Goal: Task Accomplishment & Management: Complete application form

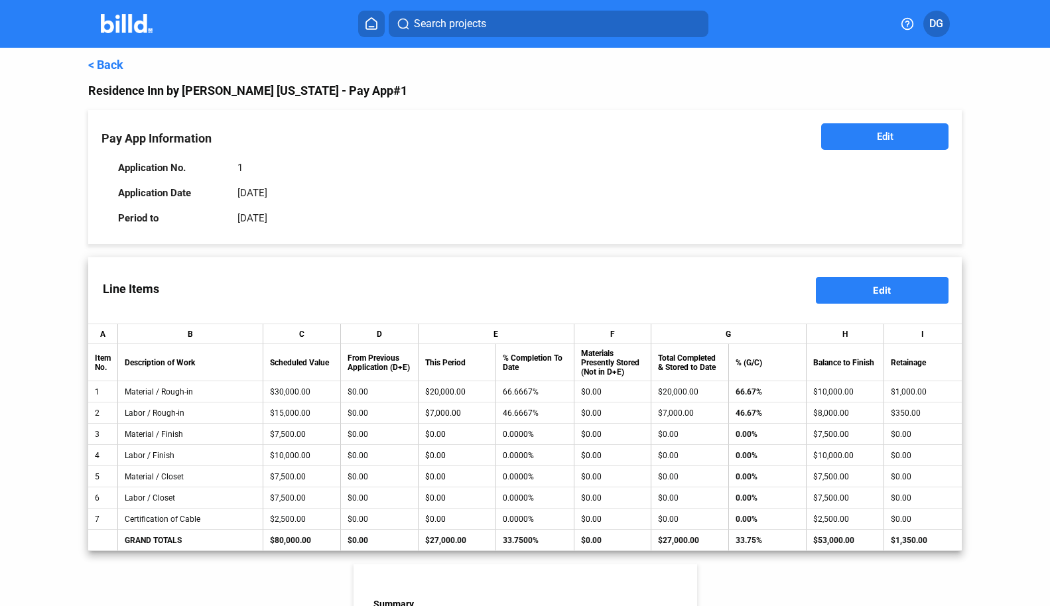
scroll to position [446, 0]
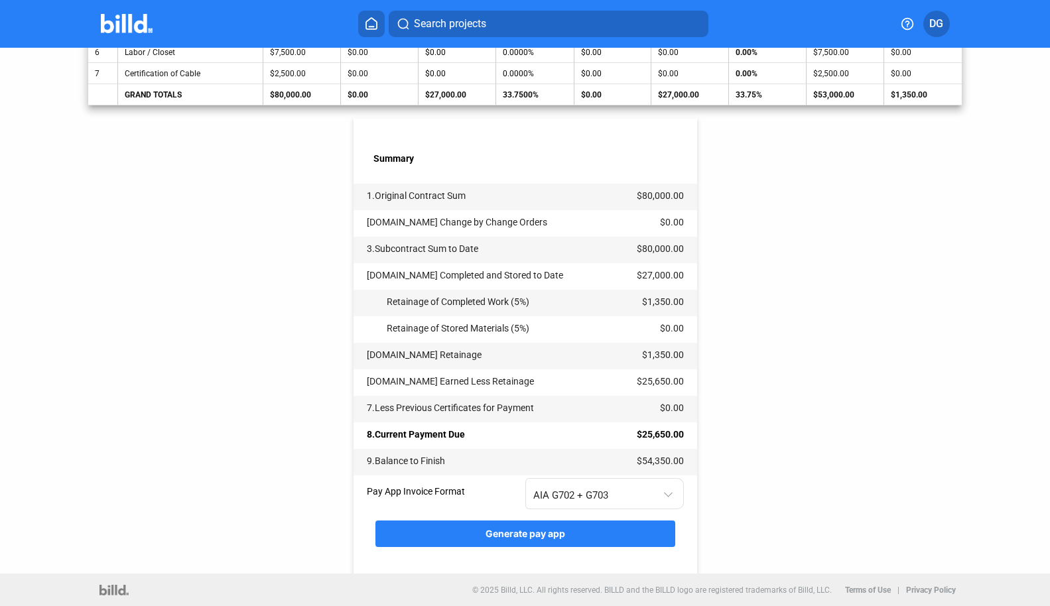
click at [217, 373] on div "< Back Residence Inn by [PERSON_NAME] [US_STATE] - Pay App #1 Pay App Informati…" at bounding box center [525, 88] width 874 height 972
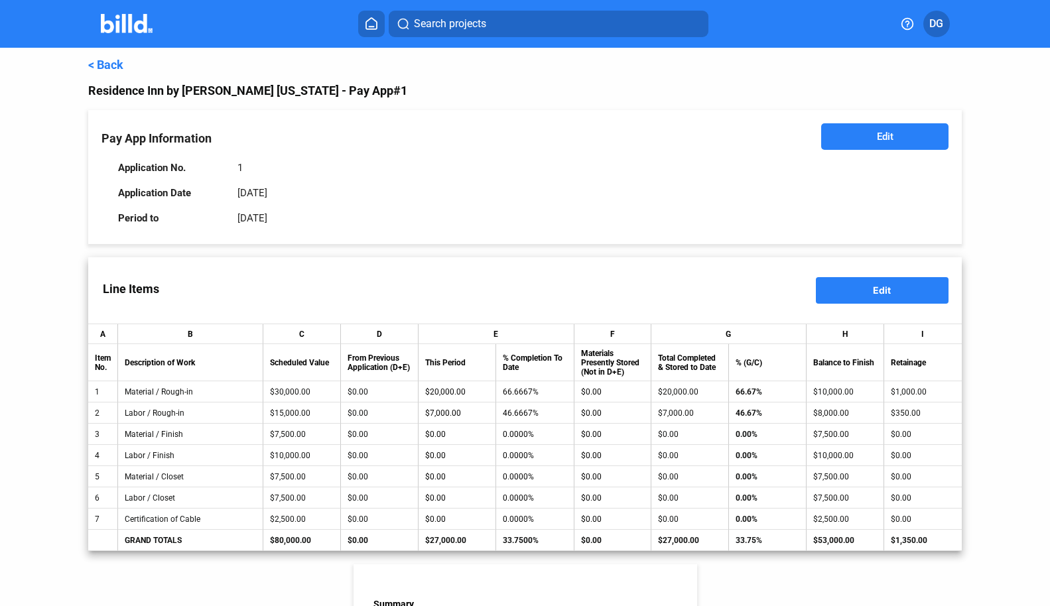
click at [105, 60] on link "< Back" at bounding box center [105, 65] width 35 height 14
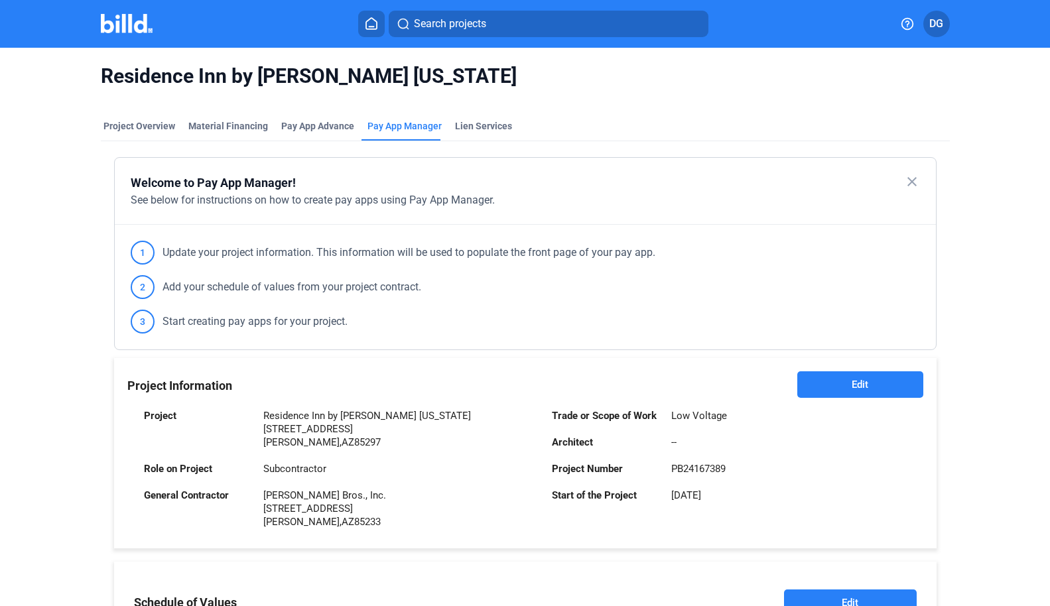
click at [123, 23] on img at bounding box center [127, 23] width 52 height 19
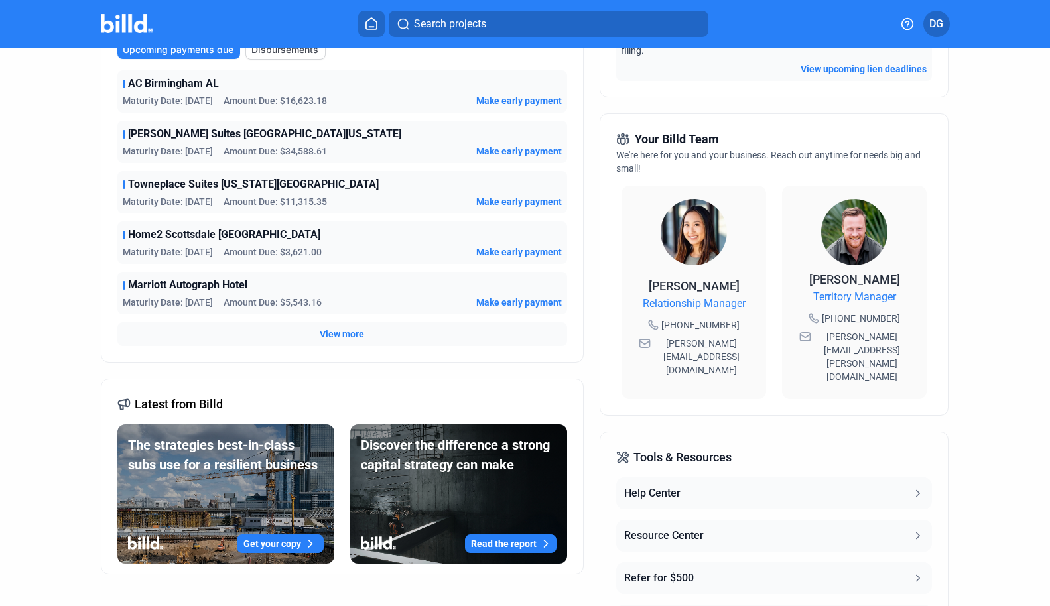
scroll to position [293, 0]
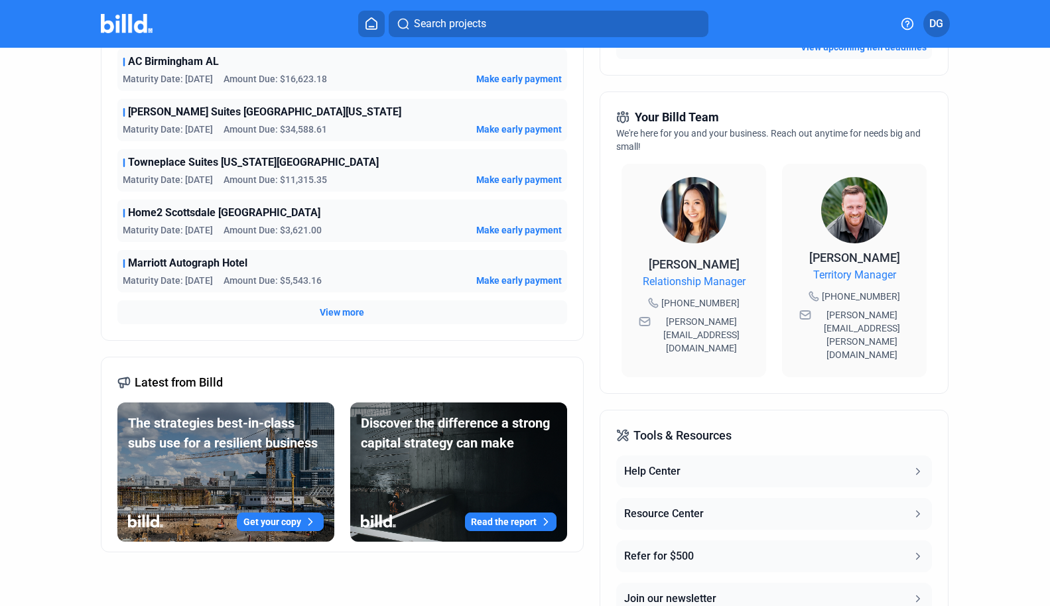
click at [335, 316] on span "View more" at bounding box center [342, 312] width 44 height 13
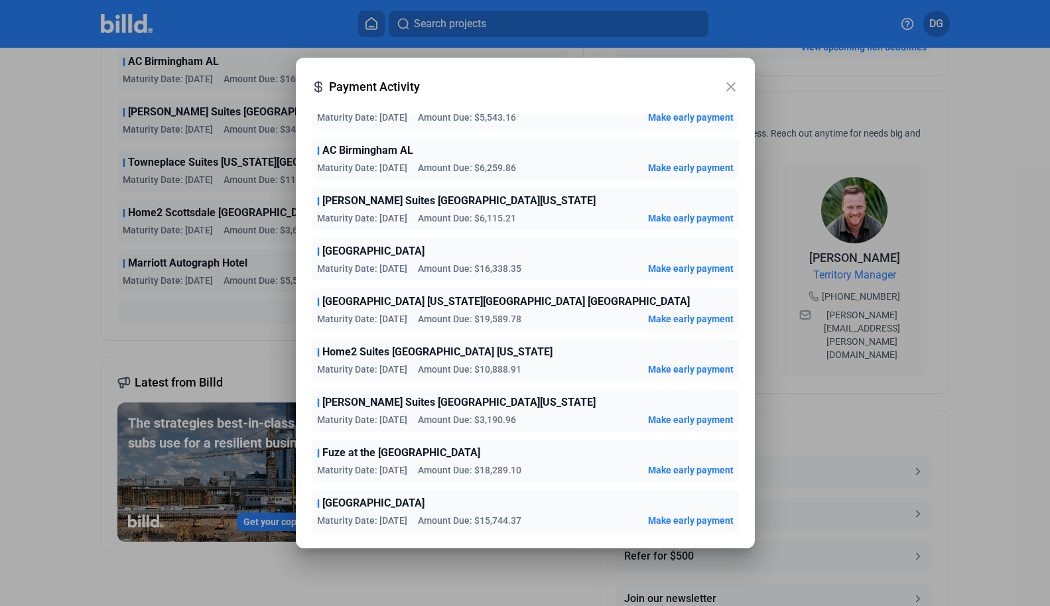
scroll to position [0, 0]
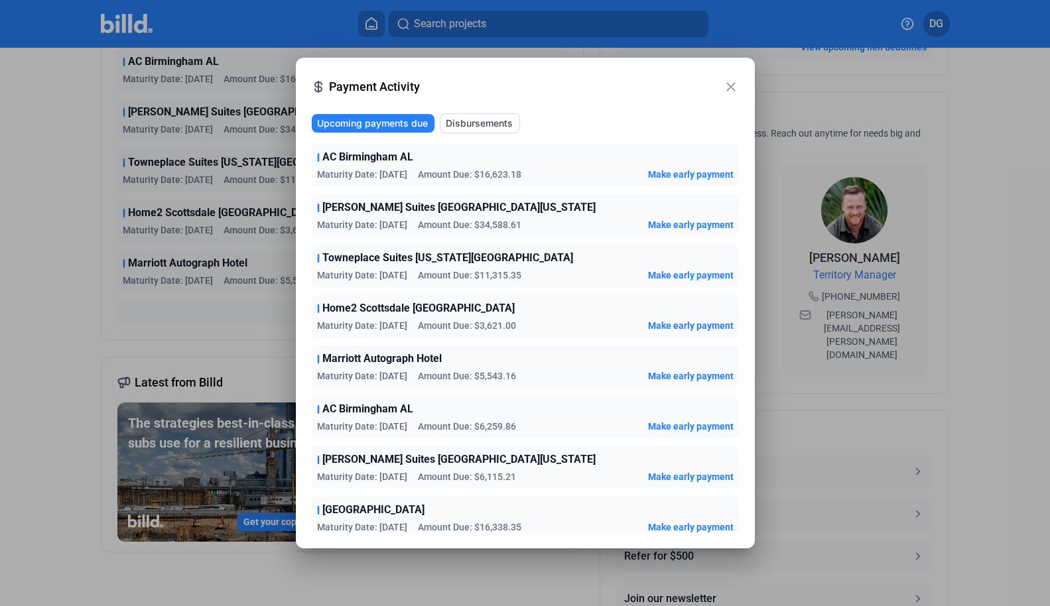
click at [732, 87] on mat-icon "close" at bounding box center [731, 87] width 16 height 16
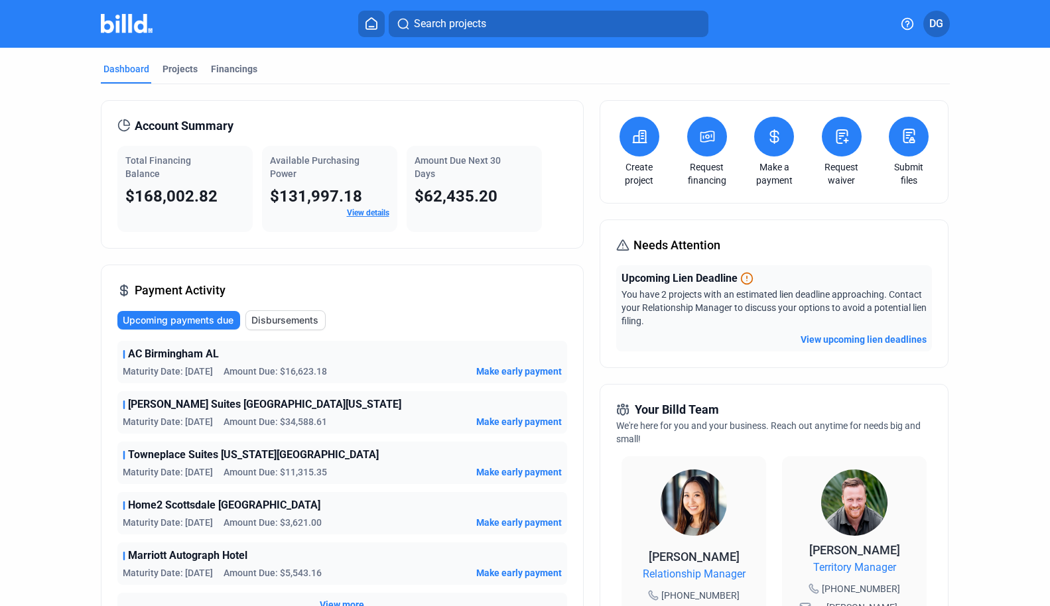
click at [634, 131] on icon at bounding box center [640, 137] width 17 height 16
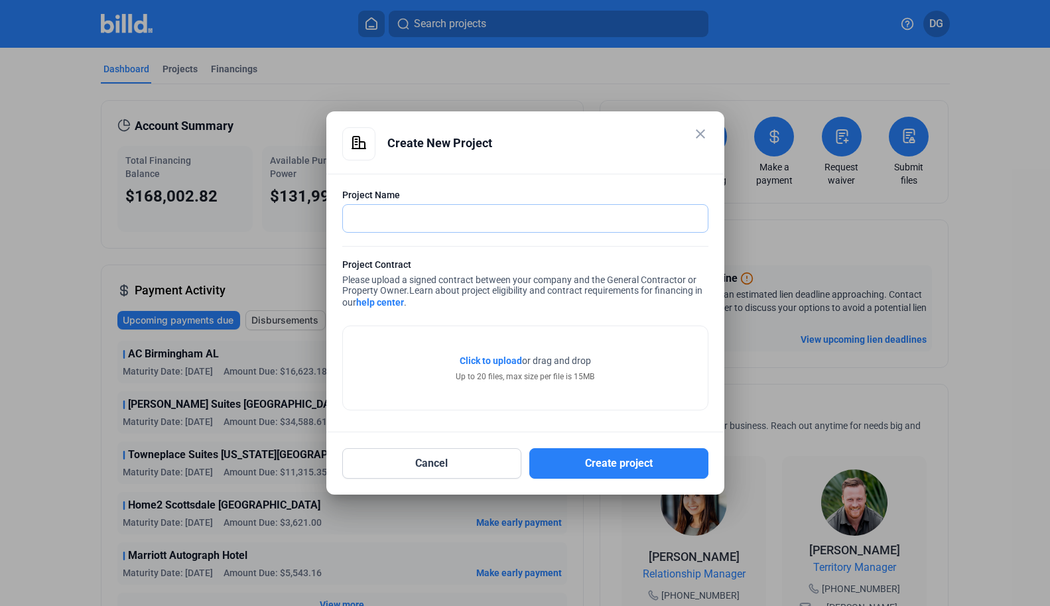
click at [385, 212] on input "text" at bounding box center [525, 218] width 365 height 27
paste input "Homewood Suites [GEOGRAPHIC_DATA][US_STATE]"
type input "Homewood Suites [GEOGRAPHIC_DATA][US_STATE]"
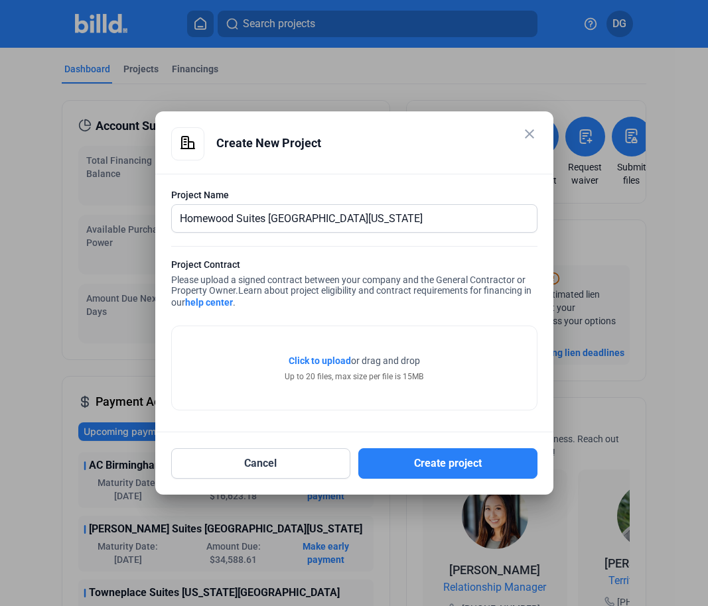
click at [318, 361] on span "Click to upload" at bounding box center [320, 361] width 62 height 11
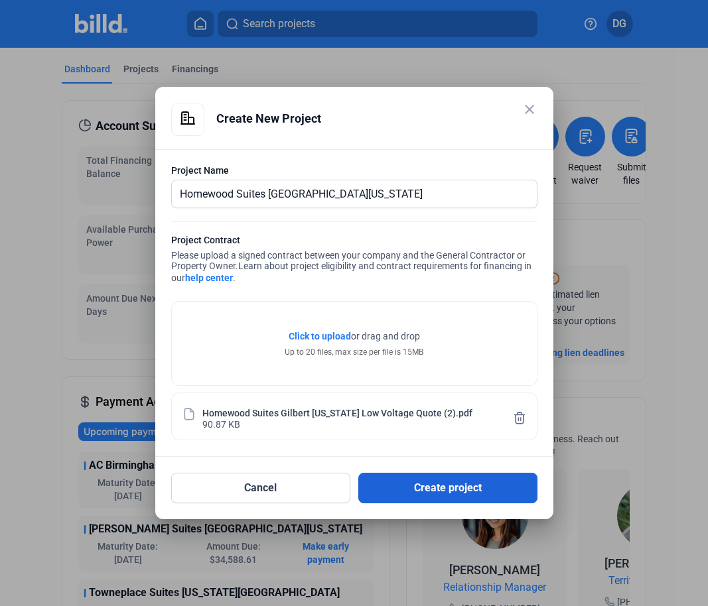
click at [433, 484] on button "Create project" at bounding box center [447, 488] width 179 height 31
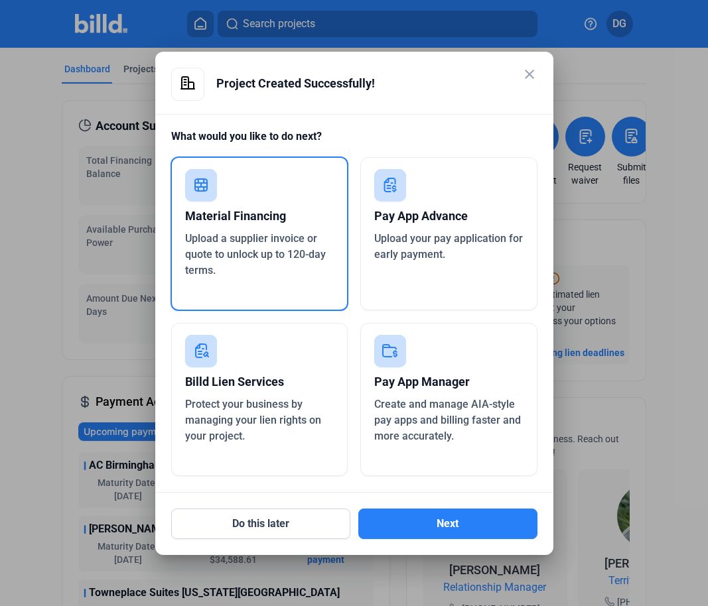
click at [418, 380] on div "Pay App Manager" at bounding box center [448, 382] width 149 height 29
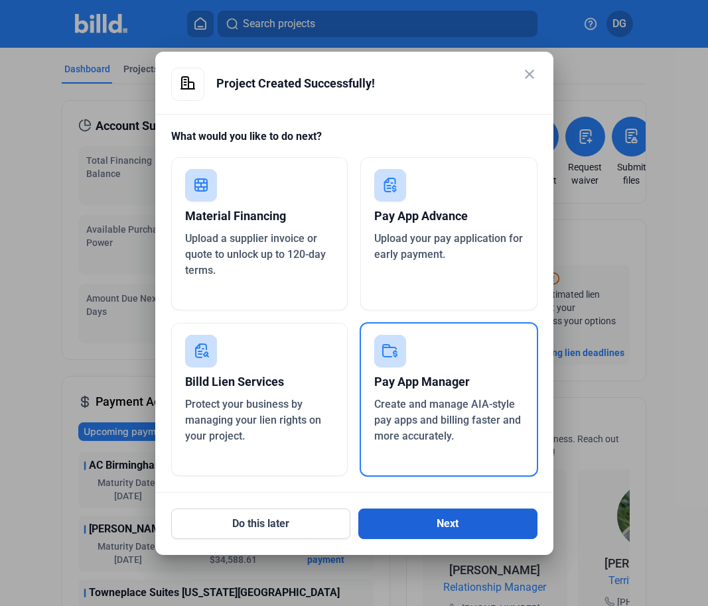
click at [446, 527] on button "Next" at bounding box center [447, 524] width 179 height 31
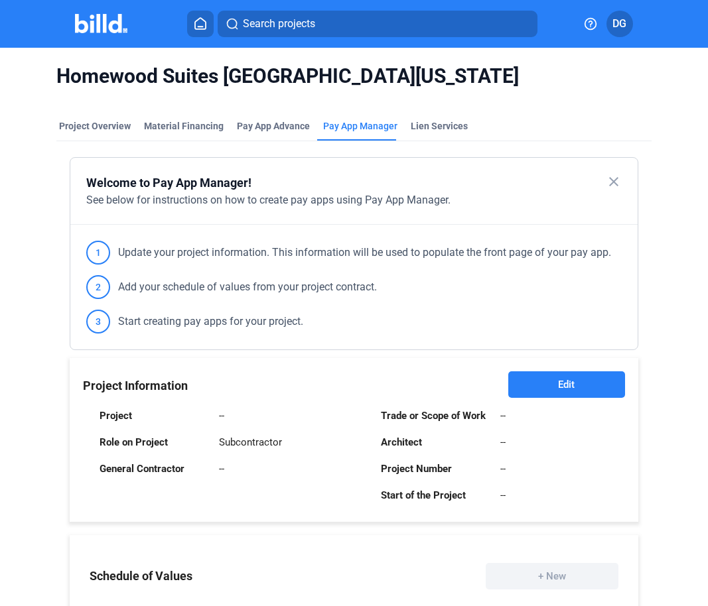
click at [558, 384] on span "Edit" at bounding box center [566, 384] width 17 height 13
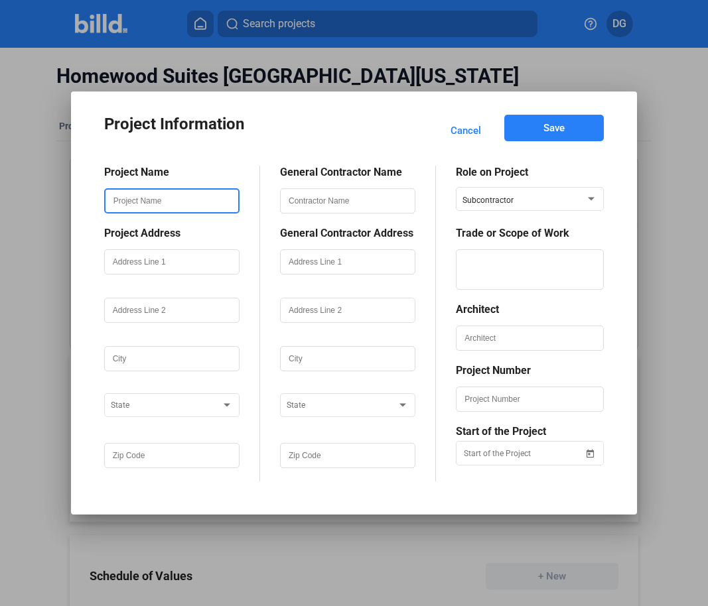
click at [153, 203] on input "text" at bounding box center [171, 201] width 133 height 23
paste input "Homewood Suites [GEOGRAPHIC_DATA][US_STATE]"
type input "Homewood Suites [GEOGRAPHIC_DATA][US_STATE]"
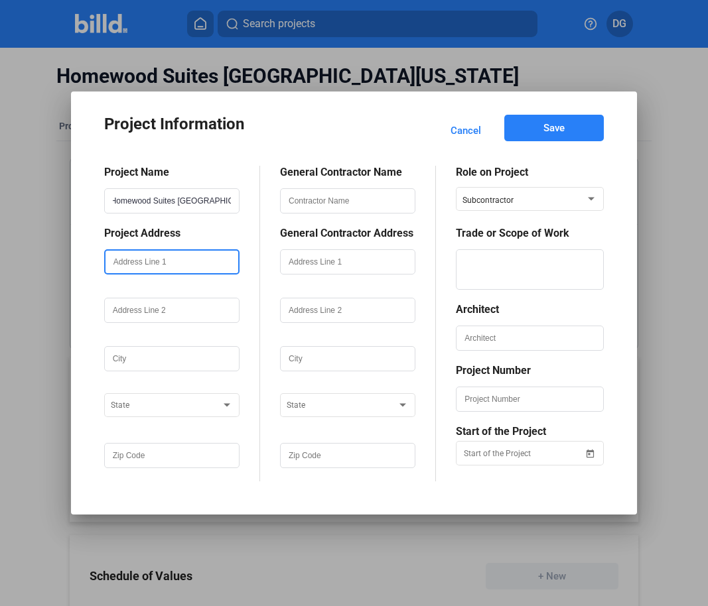
click at [133, 263] on input "text" at bounding box center [171, 262] width 133 height 23
paste input "[STREET_ADDRESS]"
type input "[STREET_ADDRESS]"
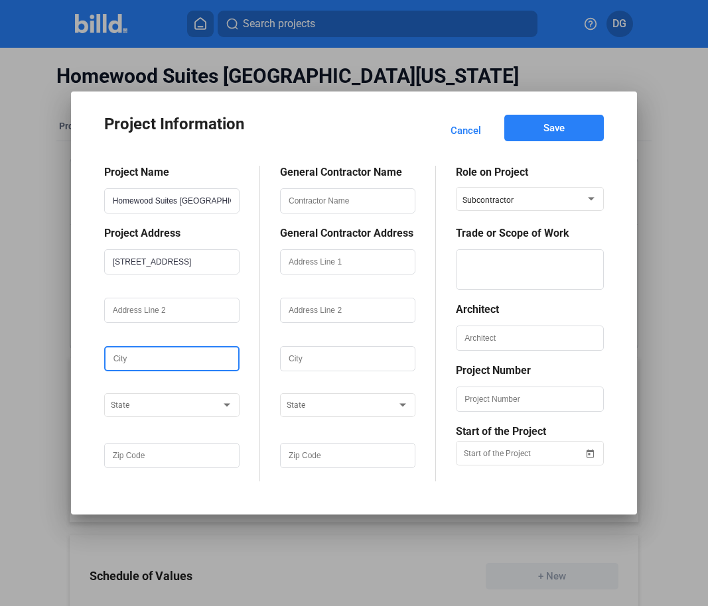
click at [125, 362] on input "text" at bounding box center [171, 359] width 133 height 23
type input "[PERSON_NAME]"
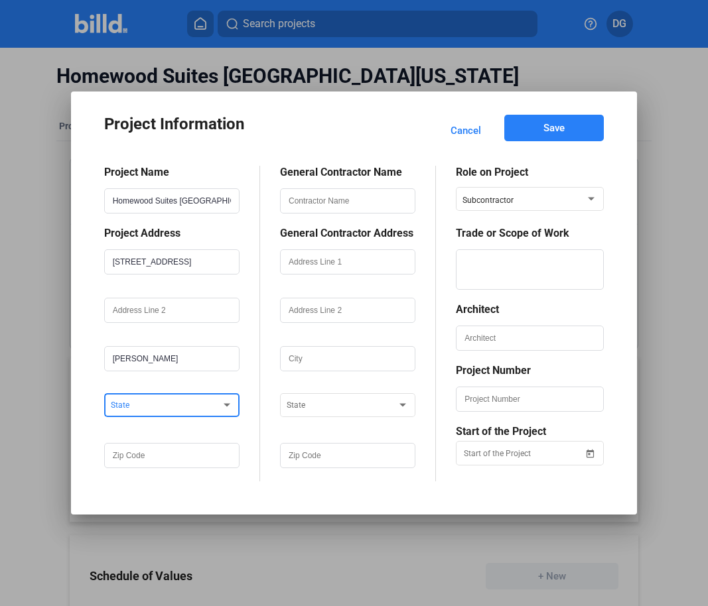
click at [137, 405] on span at bounding box center [166, 406] width 110 height 9
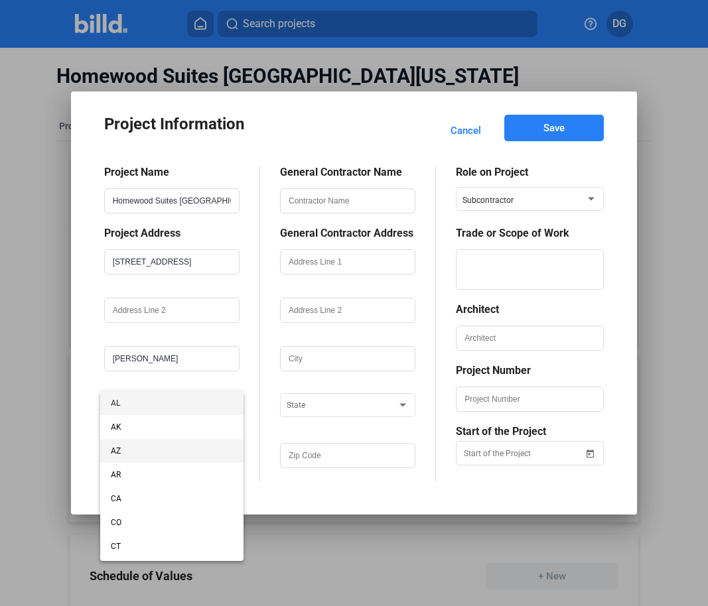
click at [136, 443] on span "AZ" at bounding box center [172, 451] width 122 height 24
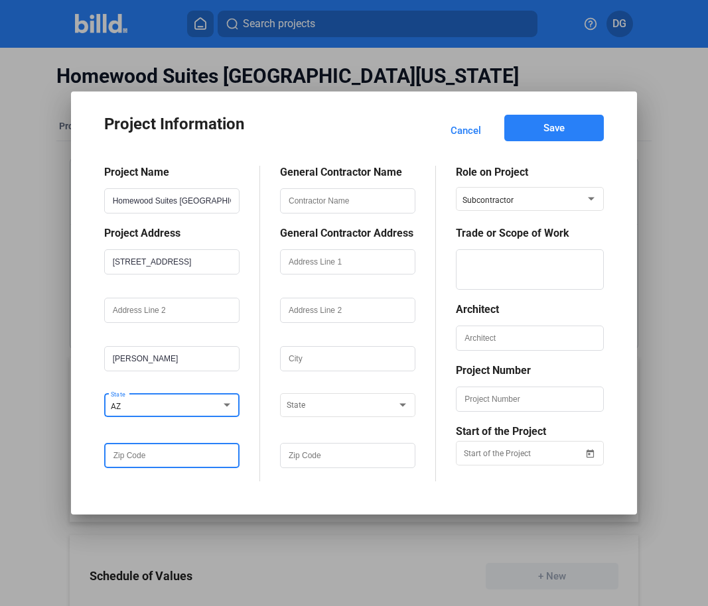
click at [125, 455] on input "text" at bounding box center [171, 456] width 133 height 23
paste input "85297"
type input "85297"
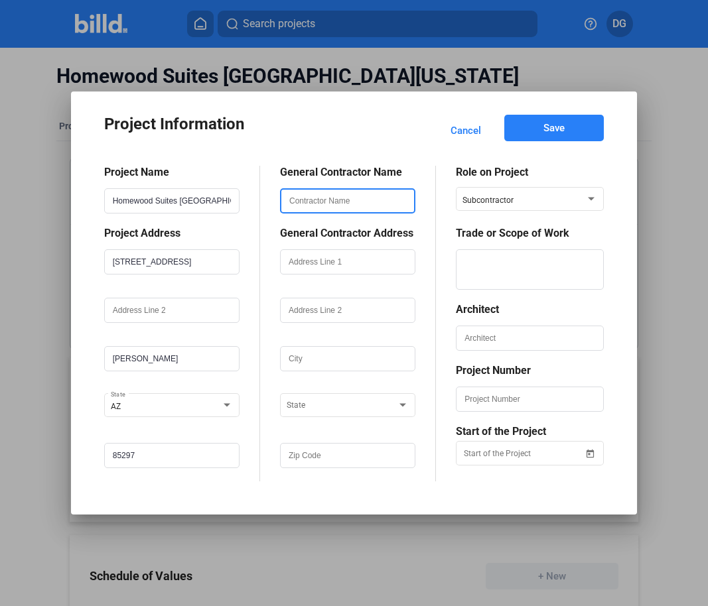
click at [309, 202] on input "text" at bounding box center [347, 201] width 133 height 23
type input "[PERSON_NAME] Brothers"
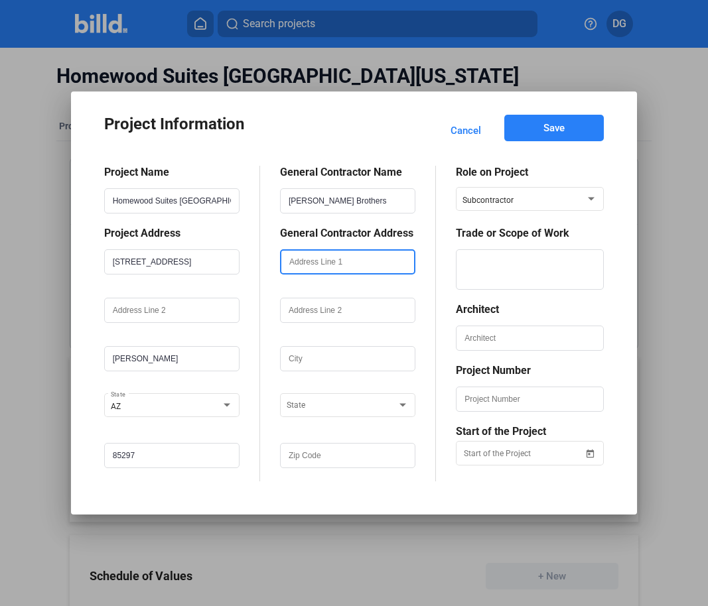
click at [324, 261] on input "text" at bounding box center [347, 262] width 133 height 23
click at [266, 279] on div "General Contractor Name [PERSON_NAME] Brothers General Contractor Address GC Ad…" at bounding box center [348, 324] width 176 height 316
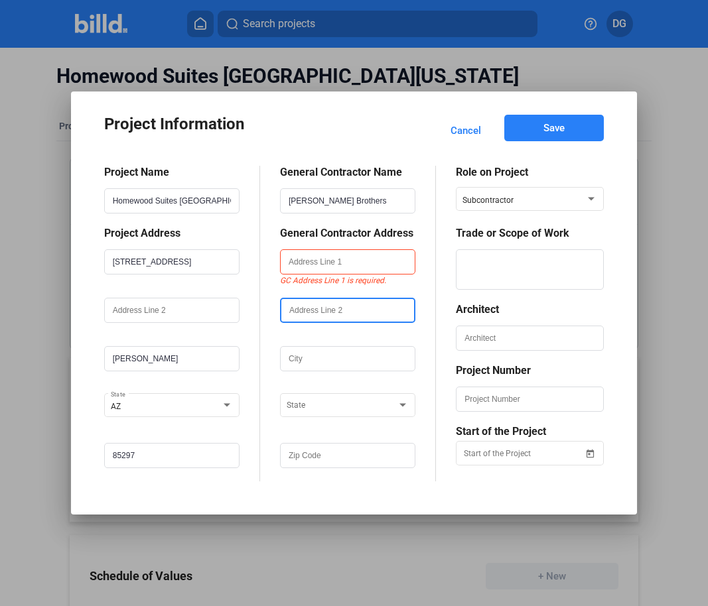
click at [329, 312] on input "text" at bounding box center [347, 310] width 133 height 23
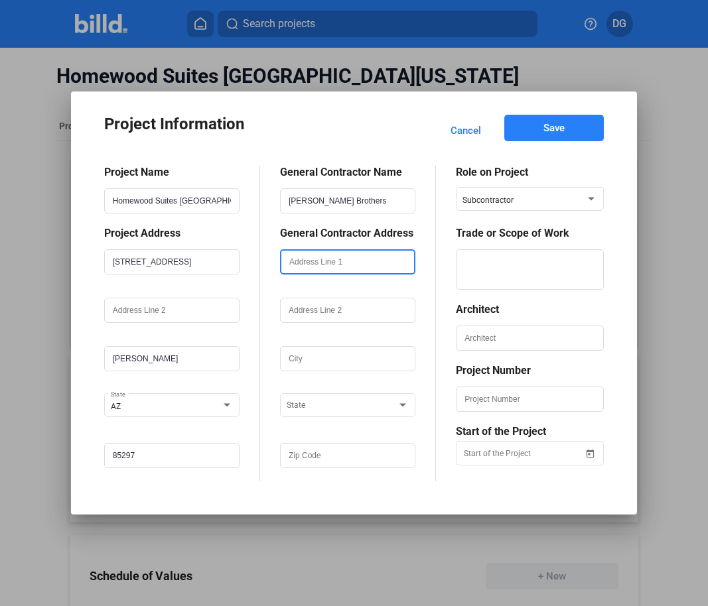
click at [312, 262] on input "text" at bounding box center [347, 262] width 133 height 23
paste input "[STREET_ADDRESS]"
type input "[STREET_ADDRESS]"
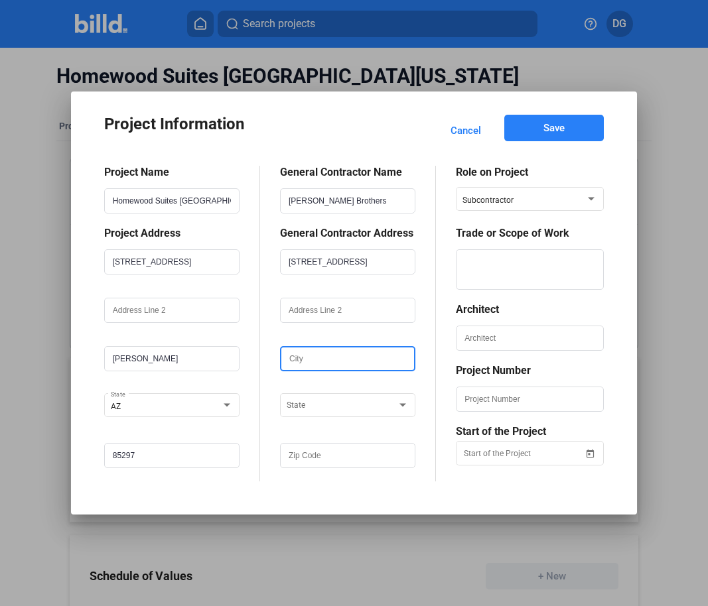
click at [307, 360] on input "text" at bounding box center [347, 359] width 133 height 23
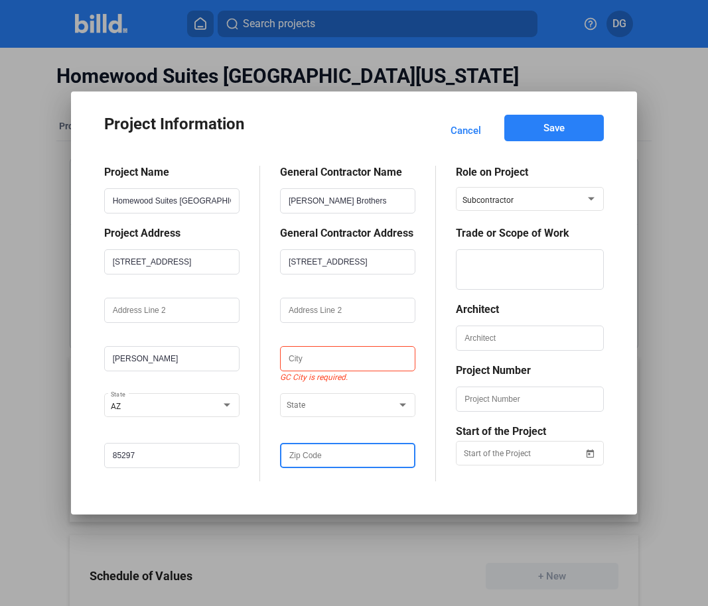
click at [305, 456] on input "text" at bounding box center [347, 456] width 133 height 23
paste input "85233"
type input "85233"
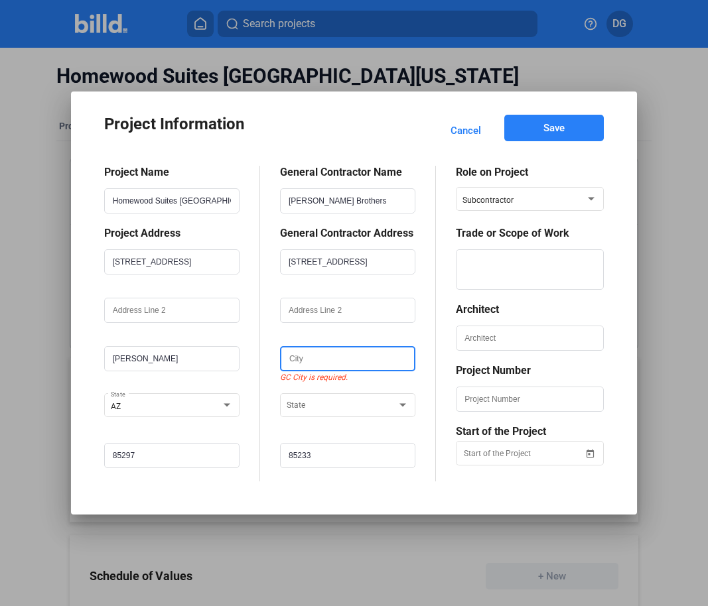
click at [303, 363] on input "text" at bounding box center [347, 359] width 133 height 23
type input "[PERSON_NAME]"
click at [320, 403] on span at bounding box center [342, 406] width 110 height 9
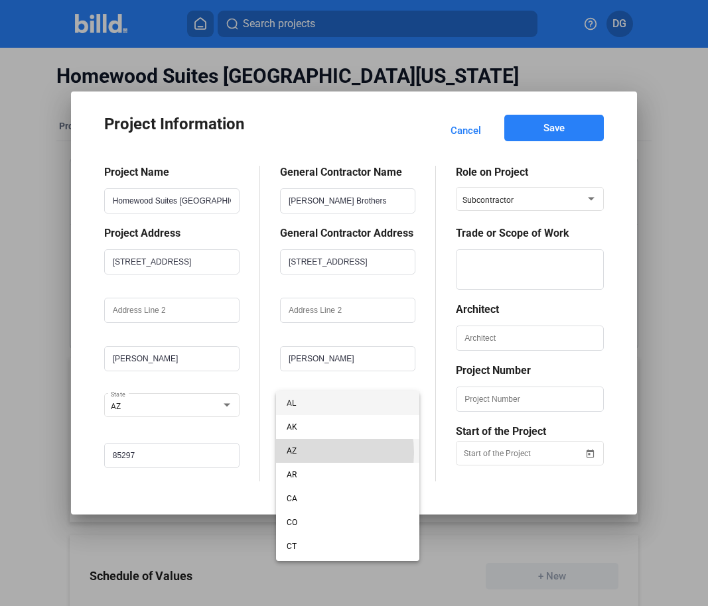
click at [312, 453] on span "AZ" at bounding box center [348, 451] width 122 height 24
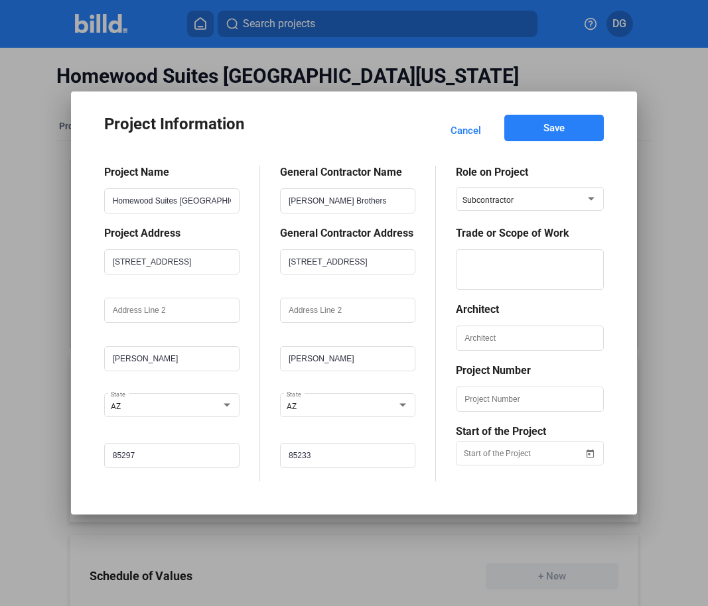
click at [395, 494] on div "Project Information Cancel Save Project Name Homewood Suites Gilbert [US_STATE]…" at bounding box center [354, 302] width 527 height 383
click at [498, 264] on textarea at bounding box center [529, 269] width 145 height 40
type textarea "Low Voltage"
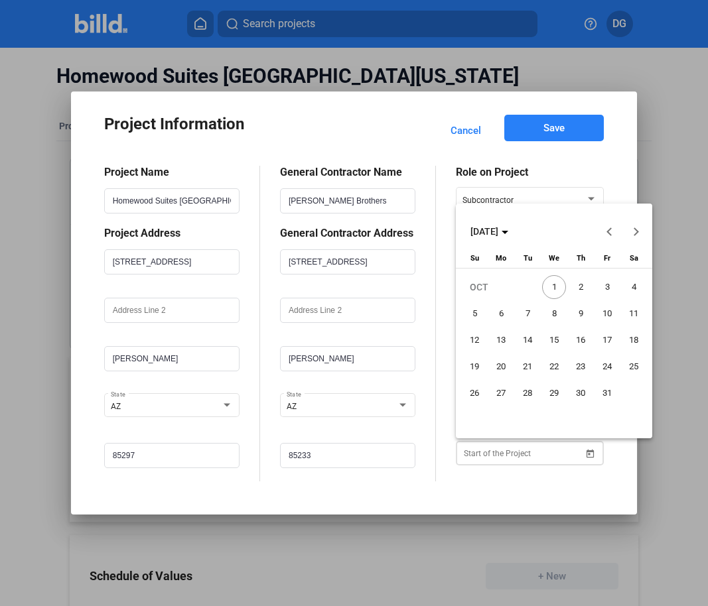
click at [524, 452] on div "Project Information Cancel Save Project Name Homewood Suites Gilbert [US_STATE]…" at bounding box center [354, 303] width 708 height 606
click at [636, 232] on button "Next month" at bounding box center [635, 231] width 27 height 27
click at [605, 228] on span "Previous month" at bounding box center [609, 232] width 32 height 32
click at [604, 393] on span "31" at bounding box center [607, 393] width 24 height 24
type input "[DATE]"
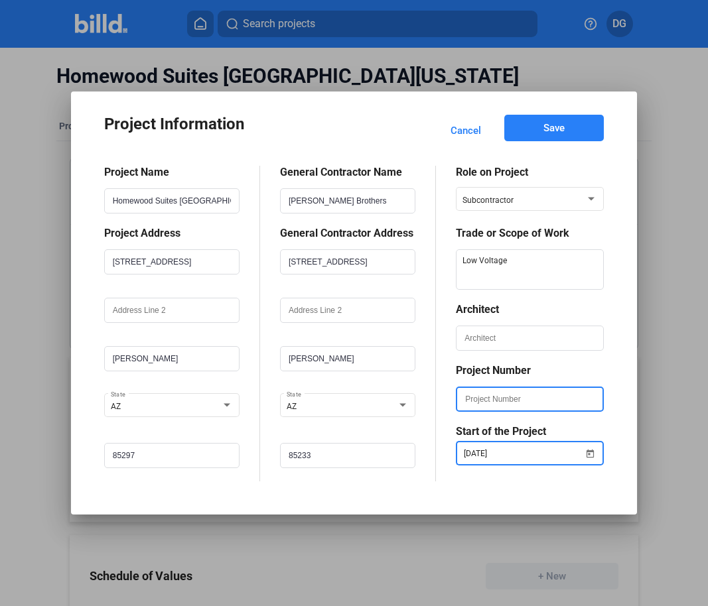
click at [492, 398] on input "text" at bounding box center [529, 399] width 145 height 23
type input "HMWDGILBERT"
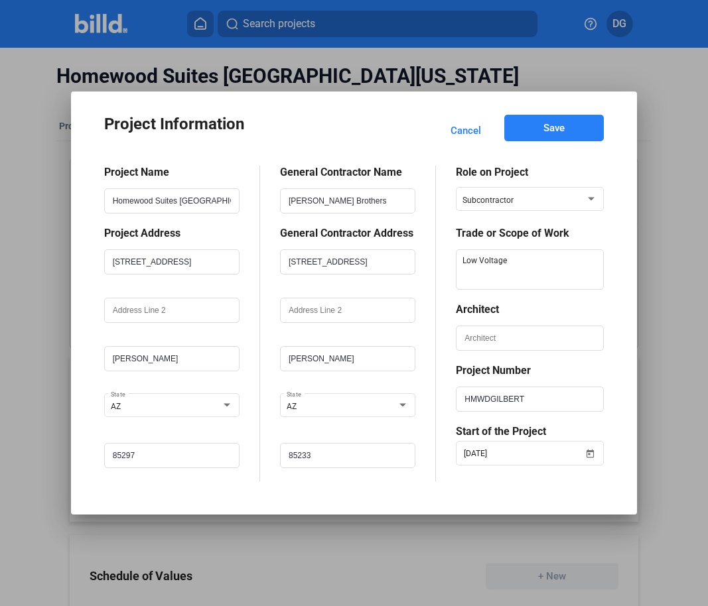
click at [551, 134] on span "Save" at bounding box center [553, 127] width 21 height 13
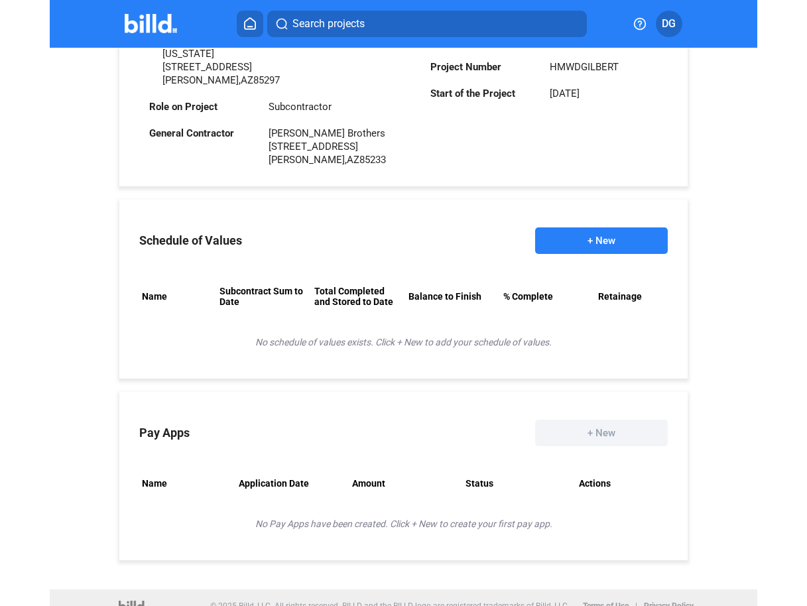
scroll to position [406, 0]
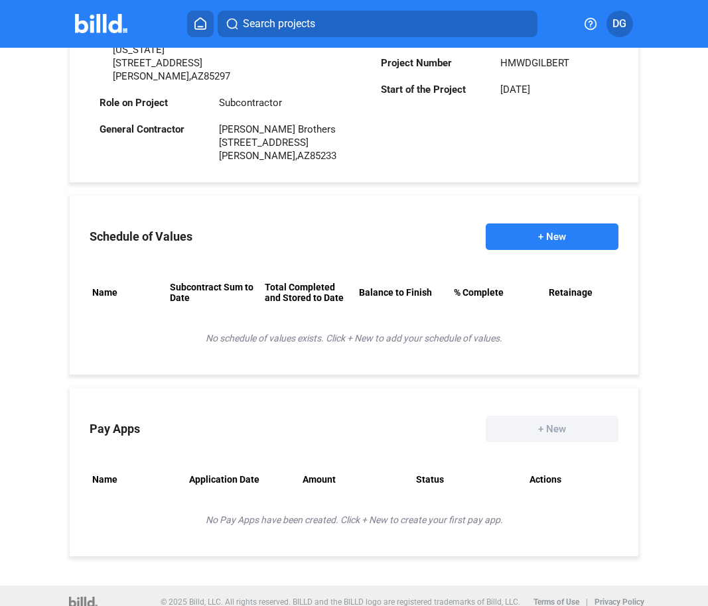
click at [545, 227] on button "+ New" at bounding box center [552, 237] width 133 height 27
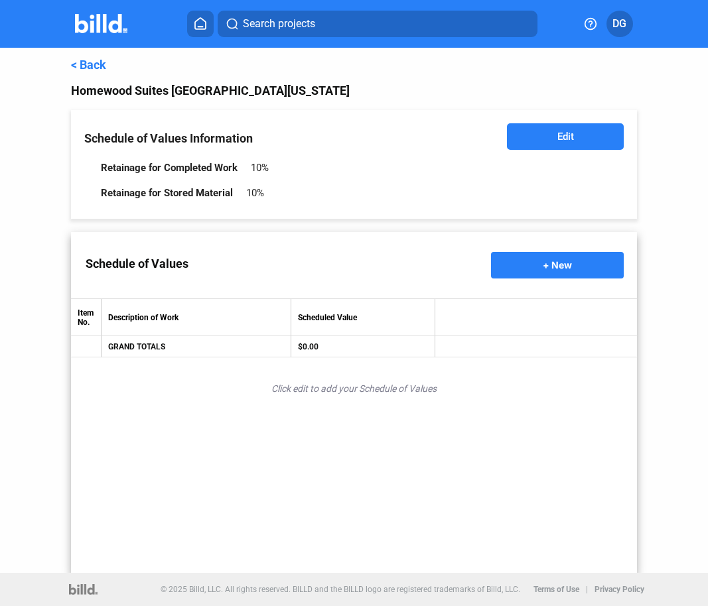
click at [571, 138] on span "Edit" at bounding box center [565, 136] width 17 height 13
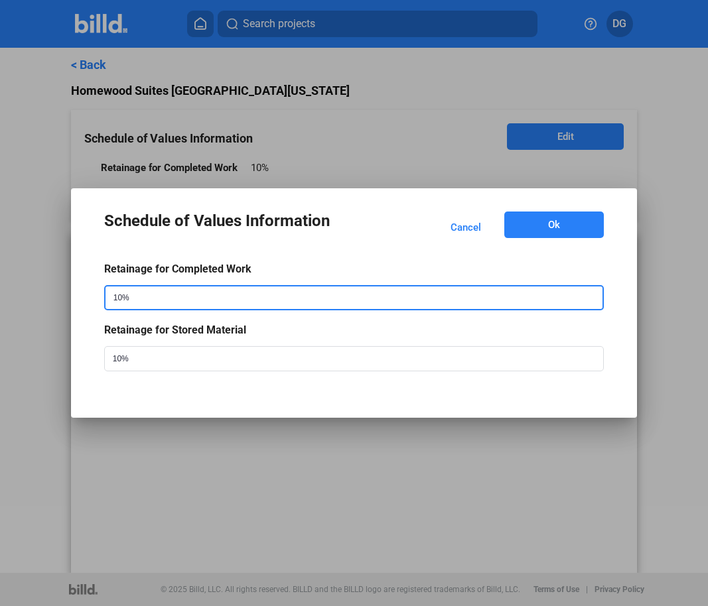
click at [171, 304] on input "10%" at bounding box center [344, 298] width 478 height 23
type input "1"
type input "5%"
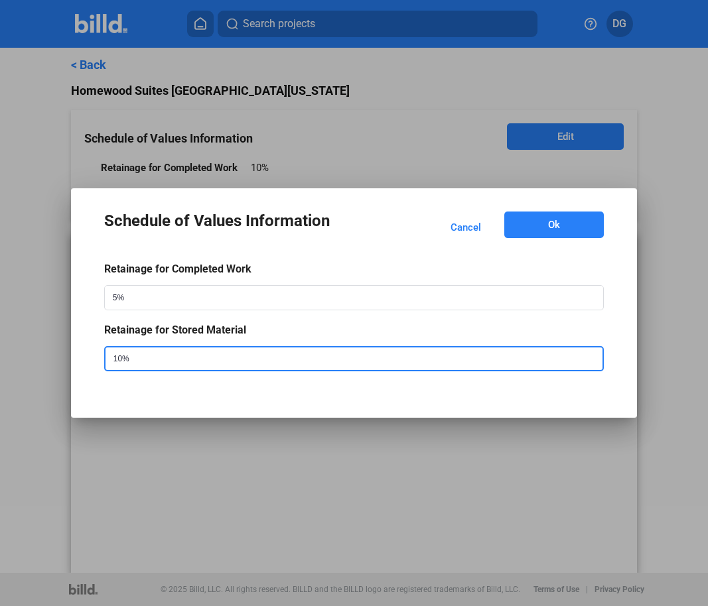
click at [134, 362] on input "10%" at bounding box center [344, 359] width 478 height 23
type input "1"
type input "5%"
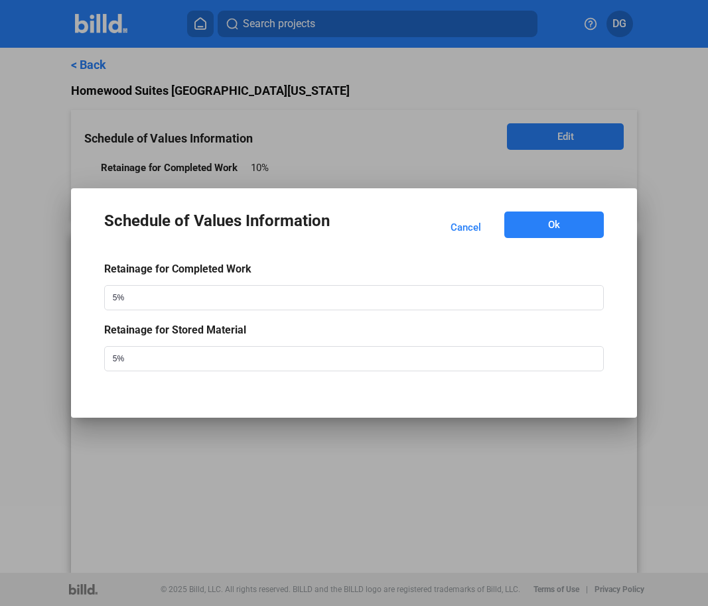
click at [534, 226] on button "Ok" at bounding box center [554, 225] width 100 height 27
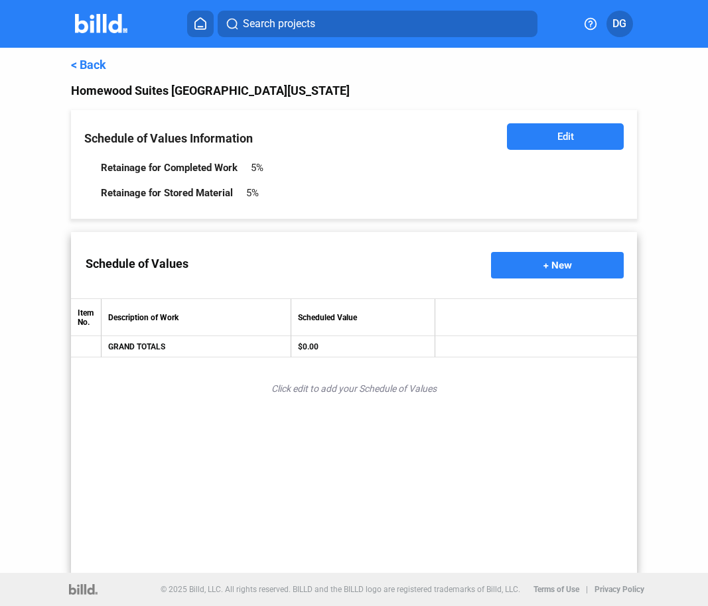
click at [556, 263] on span "+ New" at bounding box center [557, 264] width 29 height 11
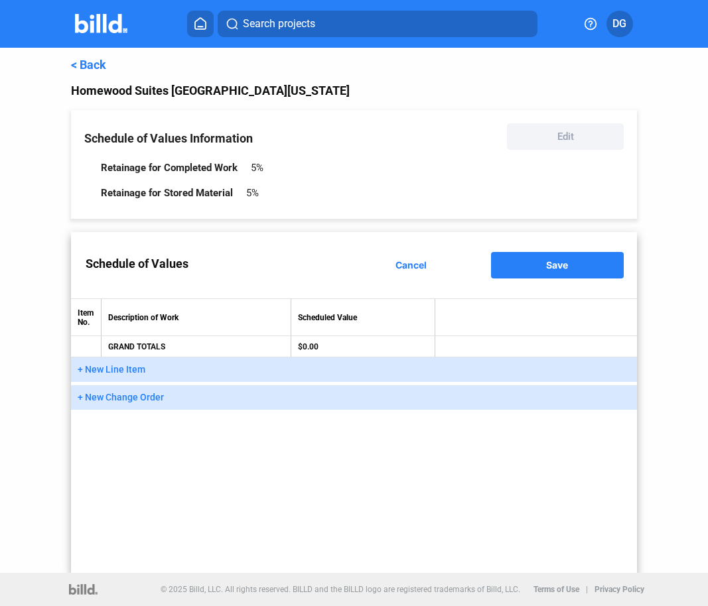
click at [115, 368] on span "+ New Line Item" at bounding box center [112, 369] width 68 height 11
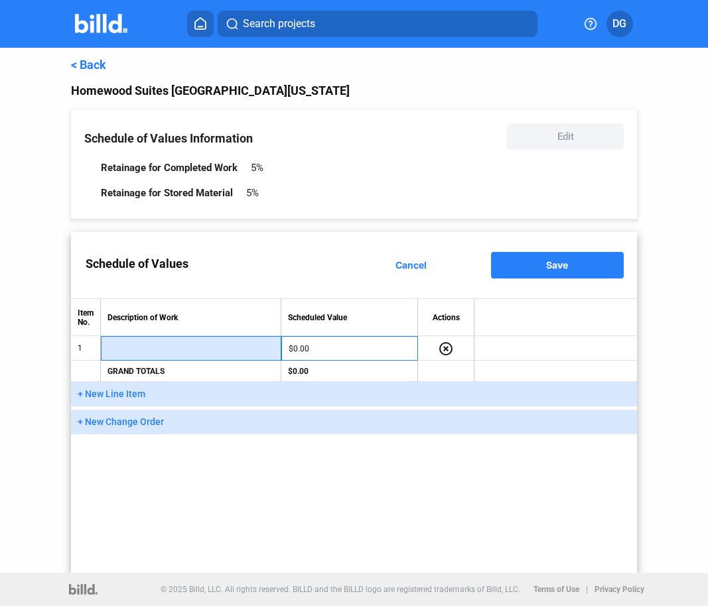
click at [139, 346] on input "text" at bounding box center [191, 349] width 166 height 20
type input "MATERIAL"
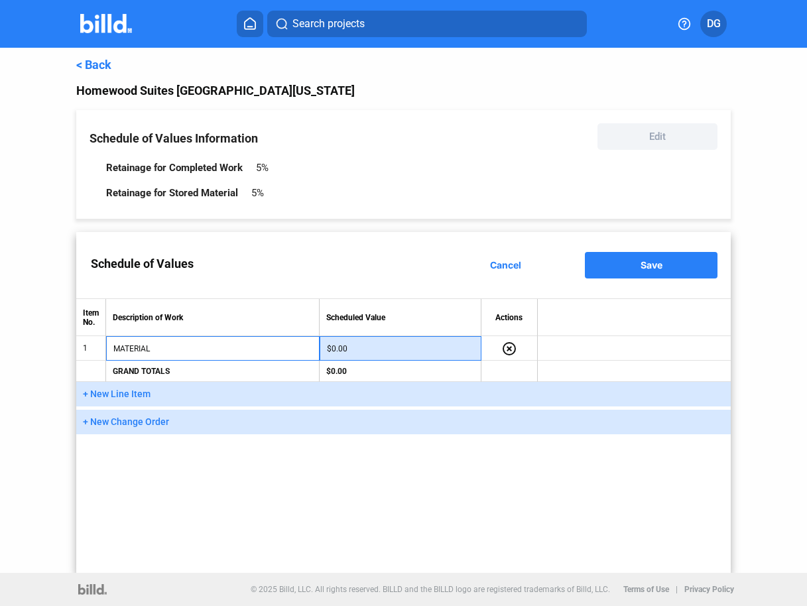
click at [355, 351] on input "$0.00" at bounding box center [400, 349] width 147 height 20
type input "$25,000.00"
click at [107, 396] on span "+ New Line Item" at bounding box center [117, 394] width 68 height 11
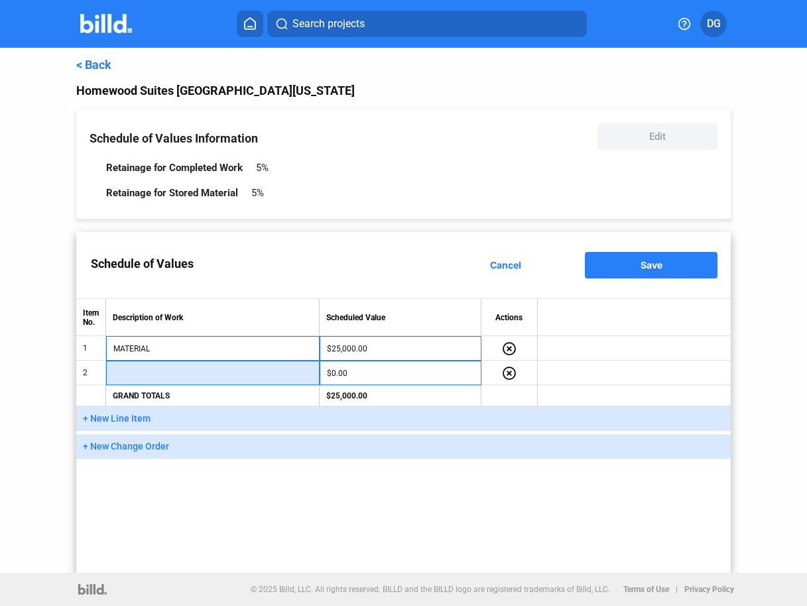
click at [155, 372] on input "text" at bounding box center [212, 374] width 199 height 20
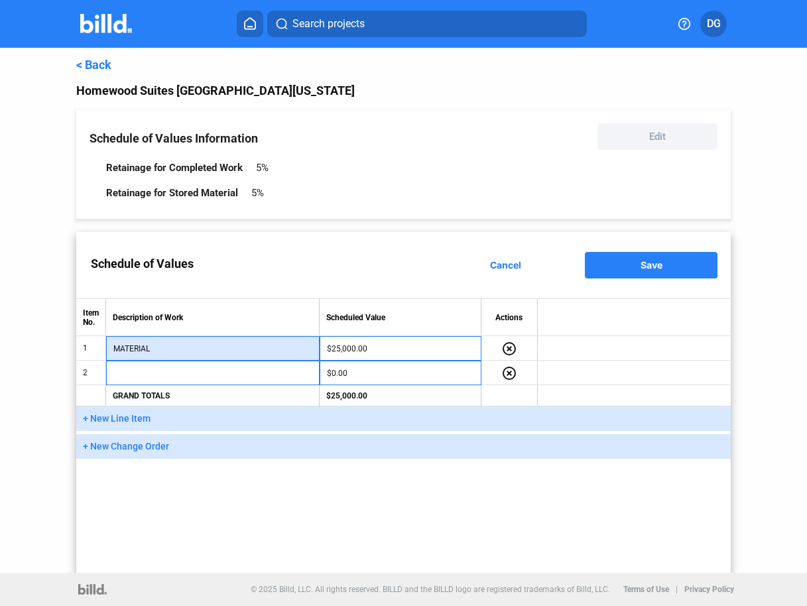
click at [161, 350] on input "MATERIAL" at bounding box center [212, 349] width 199 height 20
type input "MATERIAL / ROUGH-IN"
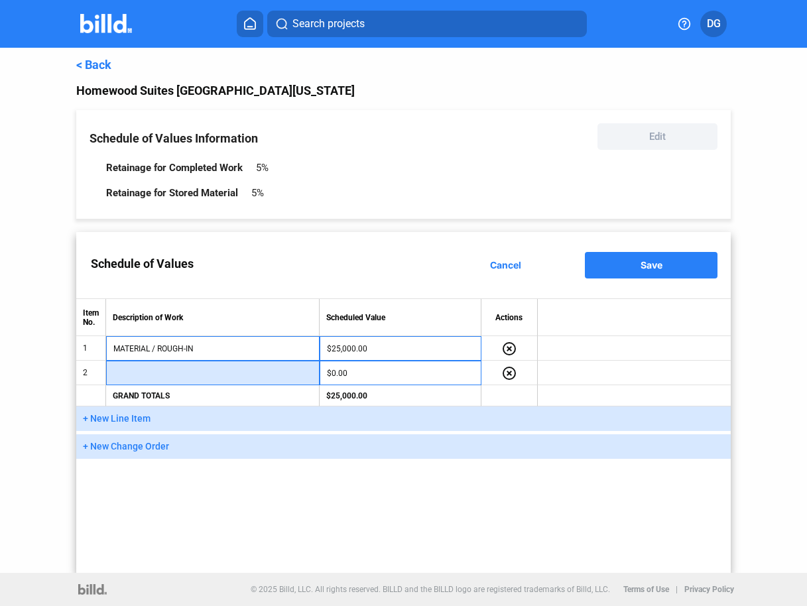
click at [140, 372] on input "text" at bounding box center [212, 374] width 199 height 20
type input "LABOR / ROUGH-IN"
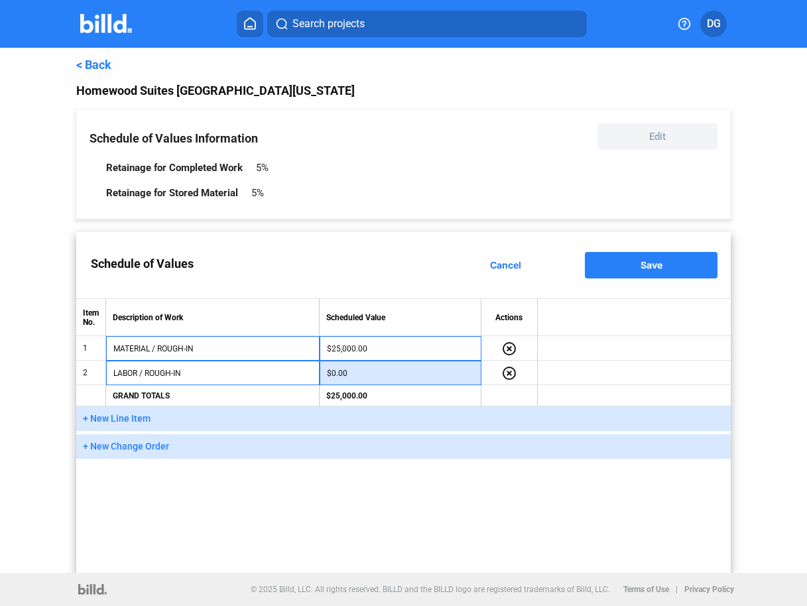
click at [350, 375] on input "$0.00" at bounding box center [400, 374] width 147 height 20
type input "$12,500.00"
click at [336, 531] on div "Schedule of Values Cancel Save Item No. Description of Work Scheduled Value Act…" at bounding box center [403, 402] width 655 height 341
click at [116, 419] on span "+ New Line Item" at bounding box center [117, 418] width 68 height 11
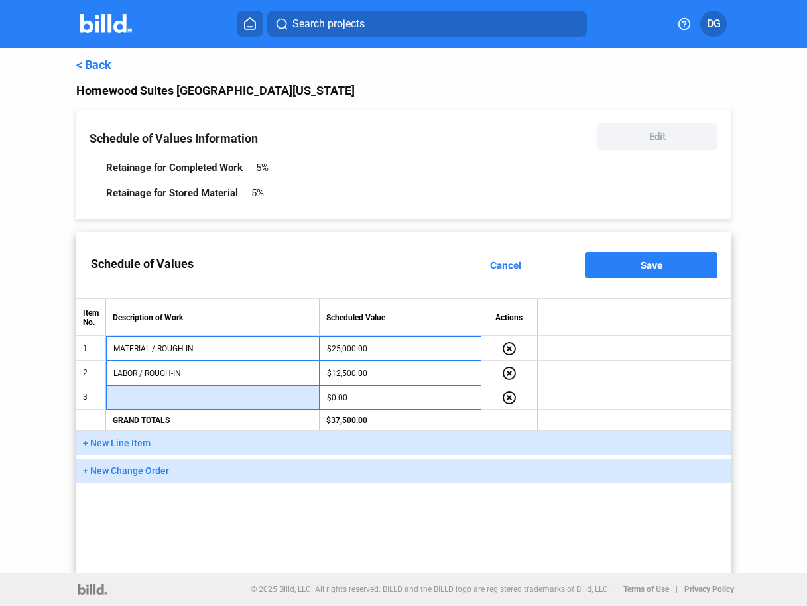
click at [143, 398] on input "text" at bounding box center [212, 398] width 199 height 20
type input "MATERIAL / FINISH"
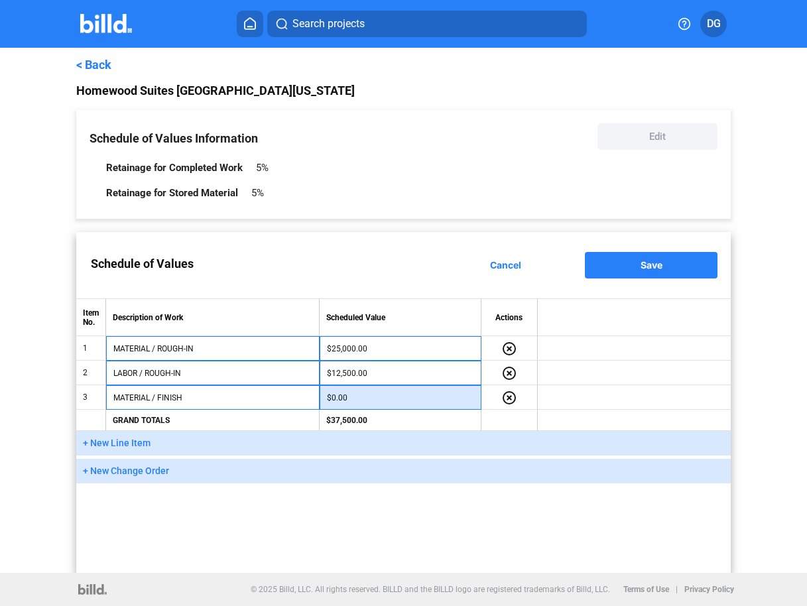
click at [371, 399] on input "$0.00" at bounding box center [400, 398] width 147 height 20
type input "$7,000.00"
click at [313, 508] on div "Schedule of Values Cancel Save Item No. Description of Work Scheduled Value Act…" at bounding box center [403, 402] width 655 height 341
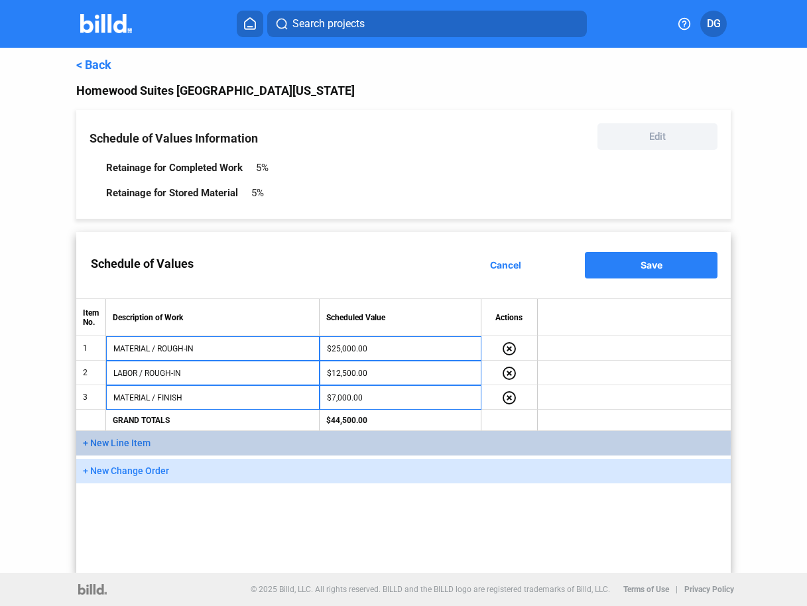
click at [117, 442] on span "+ New Line Item" at bounding box center [117, 443] width 68 height 11
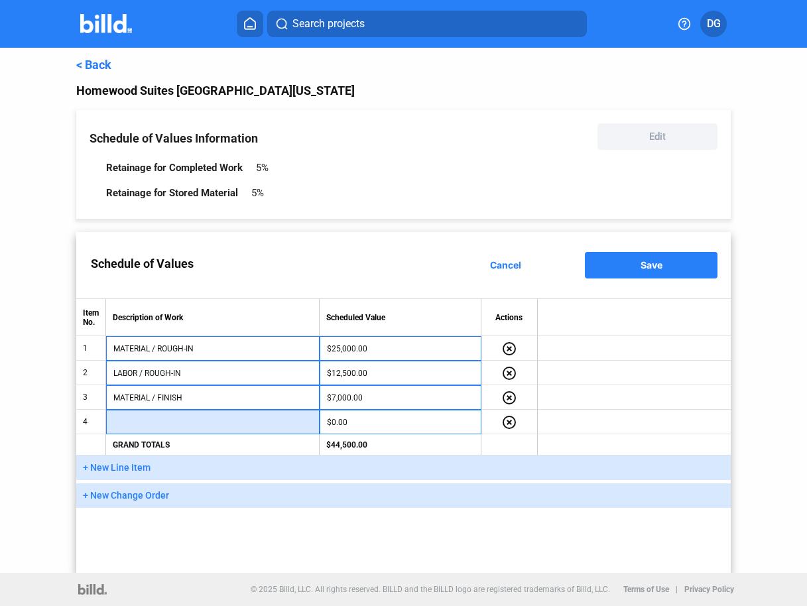
click at [122, 425] on input "text" at bounding box center [212, 423] width 199 height 20
type input "LABOR / FINISH"
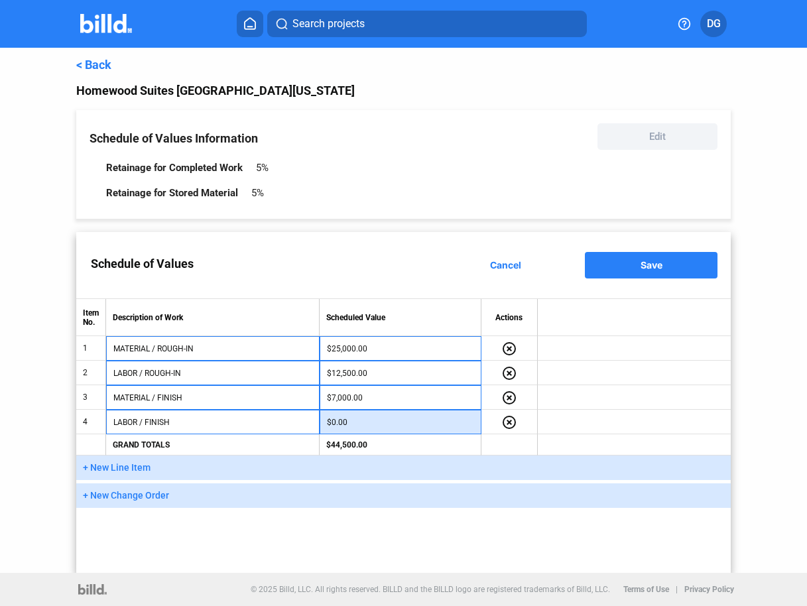
click at [356, 419] on input "$0.00" at bounding box center [400, 423] width 147 height 20
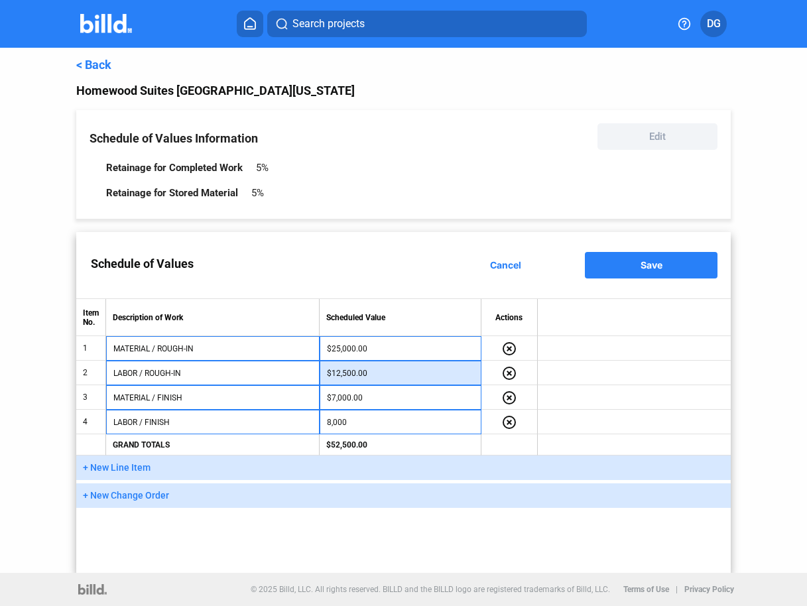
type input "$8,000.00"
click at [355, 372] on input "$12,500.00" at bounding box center [400, 374] width 147 height 20
type input "$13,000.00"
click at [362, 541] on div "Schedule of Values Cancel Save Item No. Description of Work Scheduled Value Act…" at bounding box center [403, 402] width 655 height 341
click at [124, 464] on span "+ New Line Item" at bounding box center [117, 467] width 68 height 11
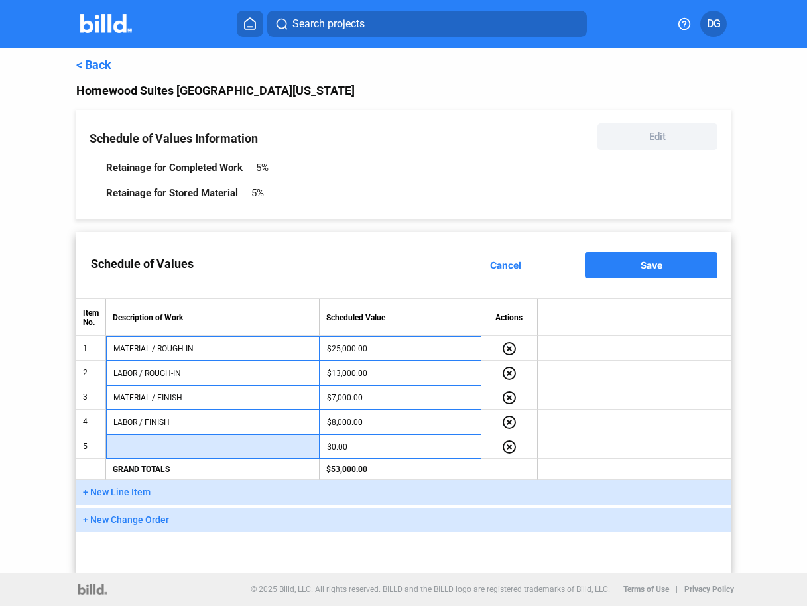
click at [141, 448] on input "text" at bounding box center [212, 447] width 199 height 20
type input "MATERIAL / CLOSET"
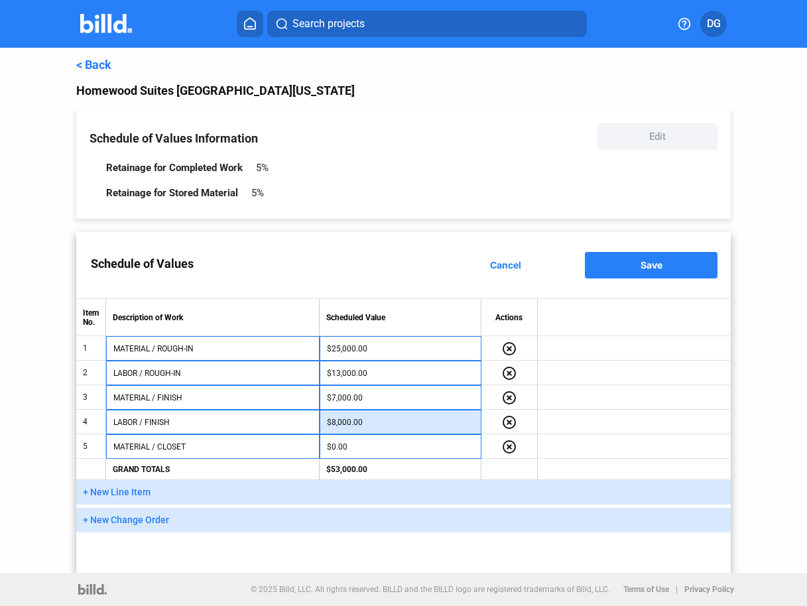
click at [391, 420] on input "$8,000.00" at bounding box center [400, 423] width 147 height 20
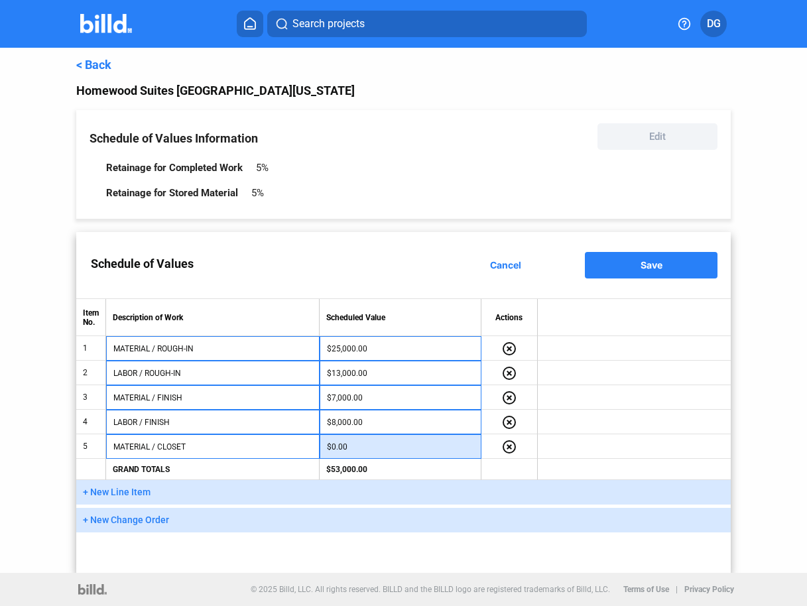
click at [375, 448] on input "$0.00" at bounding box center [400, 447] width 147 height 20
type input "$7,000.00"
click at [616, 407] on td at bounding box center [635, 397] width 194 height 25
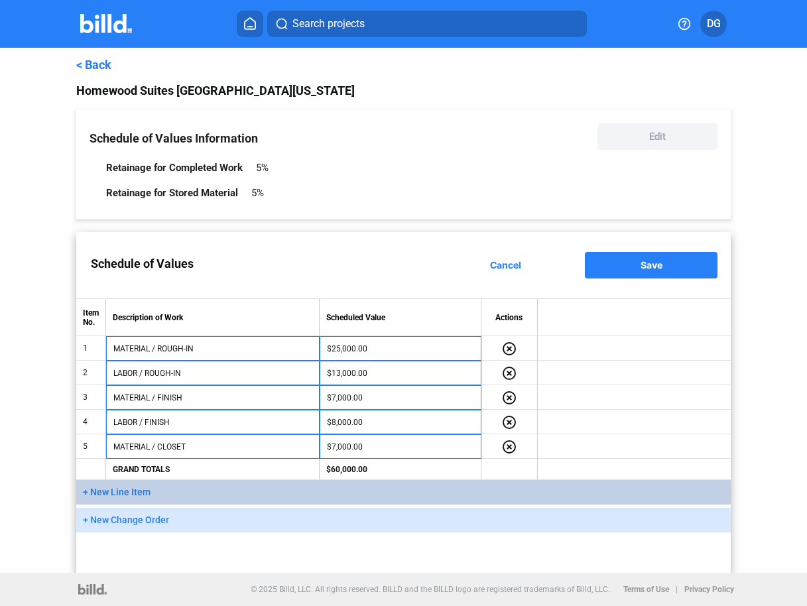
click at [107, 495] on span "+ New Line Item" at bounding box center [117, 492] width 68 height 11
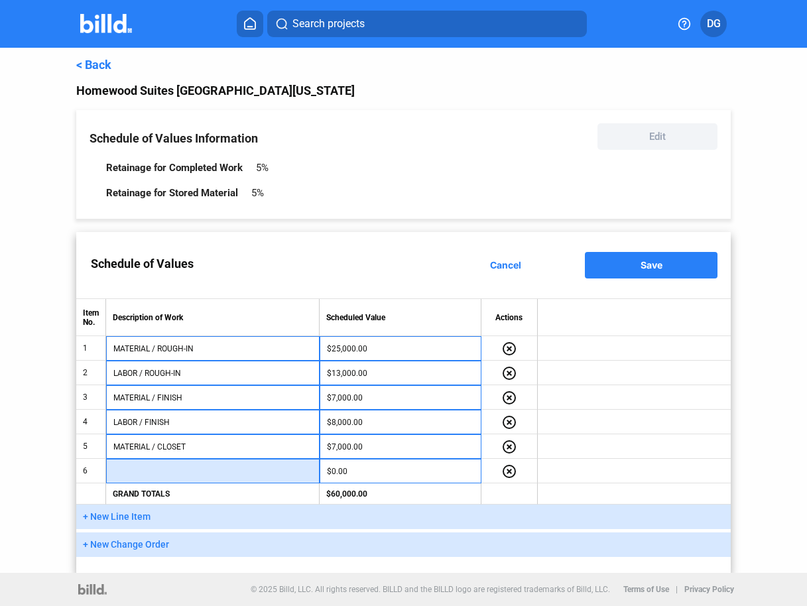
click at [139, 470] on input "text" at bounding box center [212, 472] width 199 height 20
type input "LABOR / CLOSET"
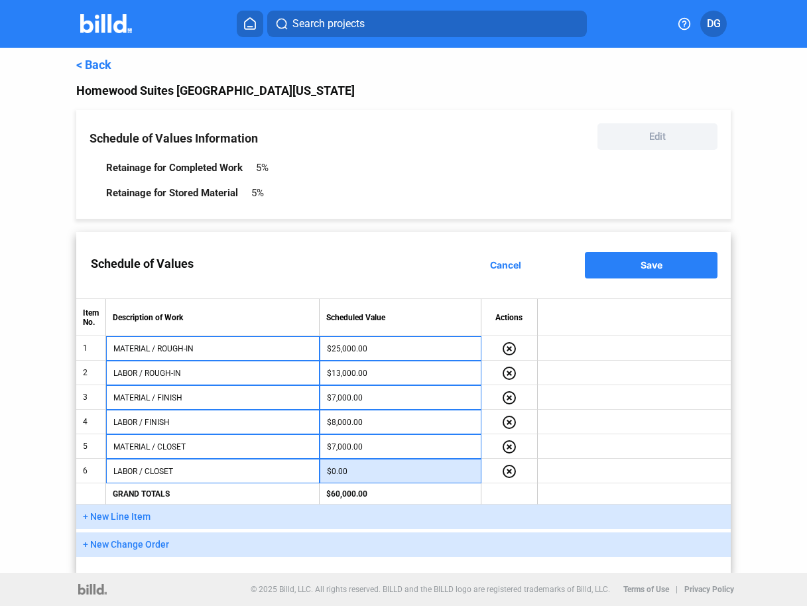
click at [358, 469] on input "$0.00" at bounding box center [400, 472] width 147 height 20
type input "$8,000.00"
click at [435, 491] on td "$68,000.00" at bounding box center [401, 494] width 162 height 21
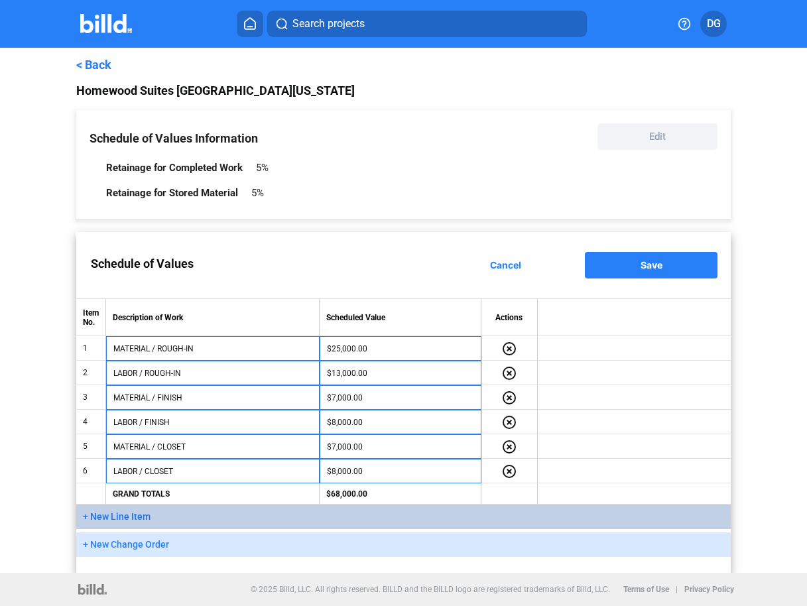
click at [130, 517] on span "+ New Line Item" at bounding box center [117, 517] width 68 height 11
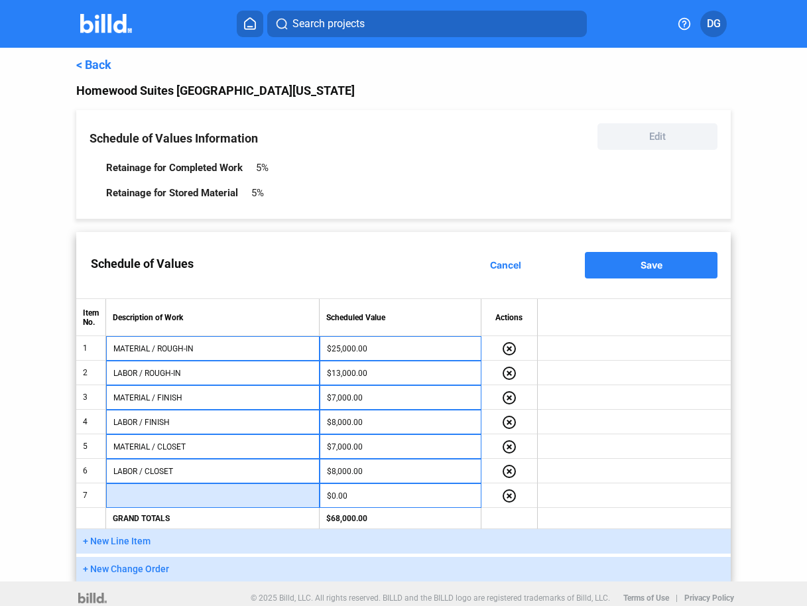
click at [159, 499] on input "text" at bounding box center [212, 496] width 199 height 20
type input "CERTIFICATION of CABLE"
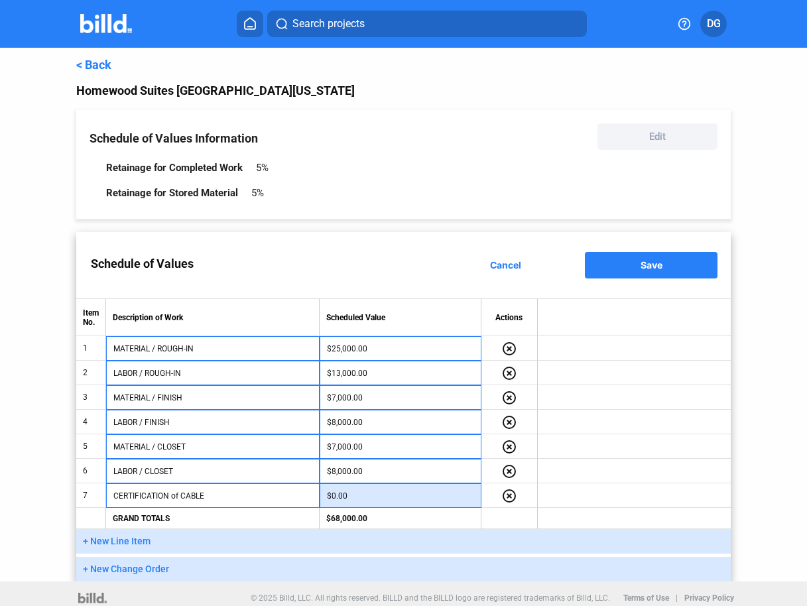
click at [372, 496] on input "$0.00" at bounding box center [400, 496] width 147 height 20
type input "$2,500.00"
click at [678, 470] on td at bounding box center [635, 471] width 194 height 25
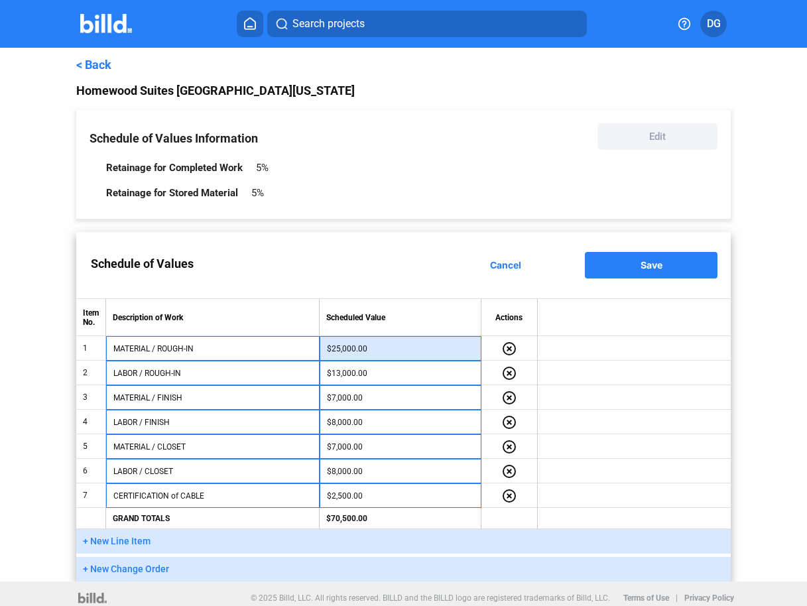
click at [336, 347] on input "$25,000.00" at bounding box center [400, 349] width 147 height 20
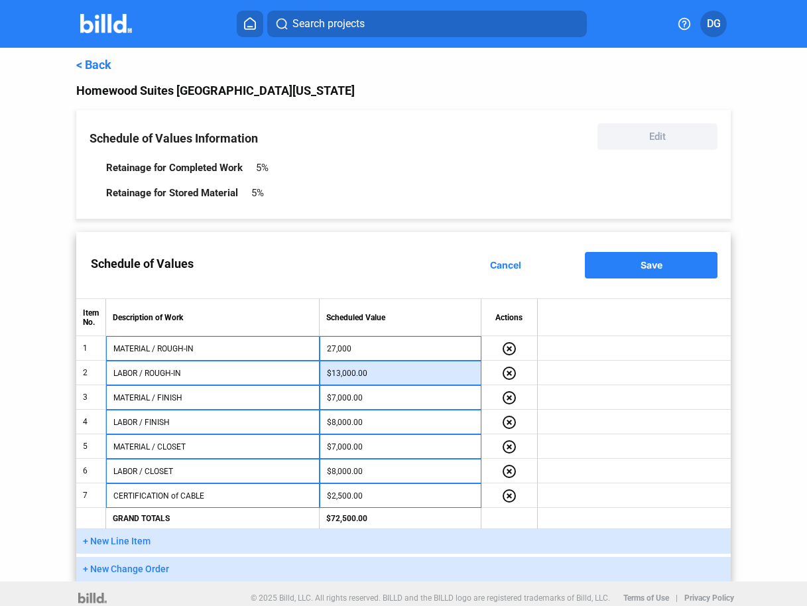
type input "$27,000.00"
click at [374, 376] on input "$13,000.00" at bounding box center [400, 374] width 147 height 20
type input "$15,000.00"
click at [401, 433] on td "$8,000.00" at bounding box center [401, 422] width 162 height 25
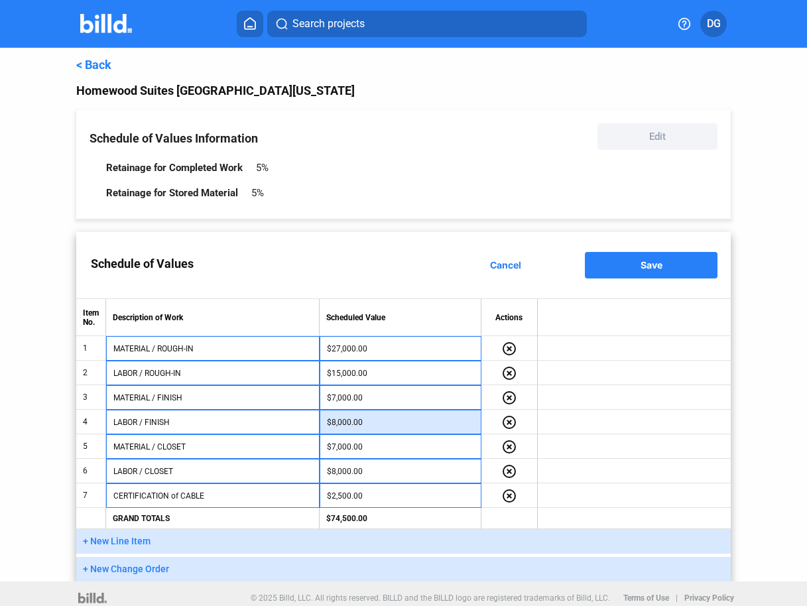
click at [380, 422] on input "$8,000.00" at bounding box center [400, 423] width 147 height 20
type input "$10,000.00"
click at [438, 541] on button "+ New Line Item" at bounding box center [403, 541] width 655 height 25
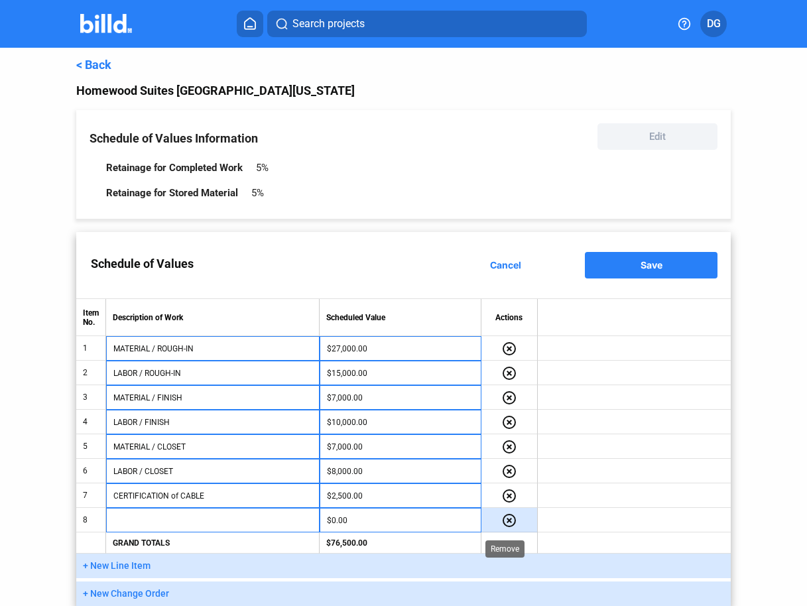
click at [504, 515] on mat-icon "highlight_remove" at bounding box center [510, 521] width 16 height 16
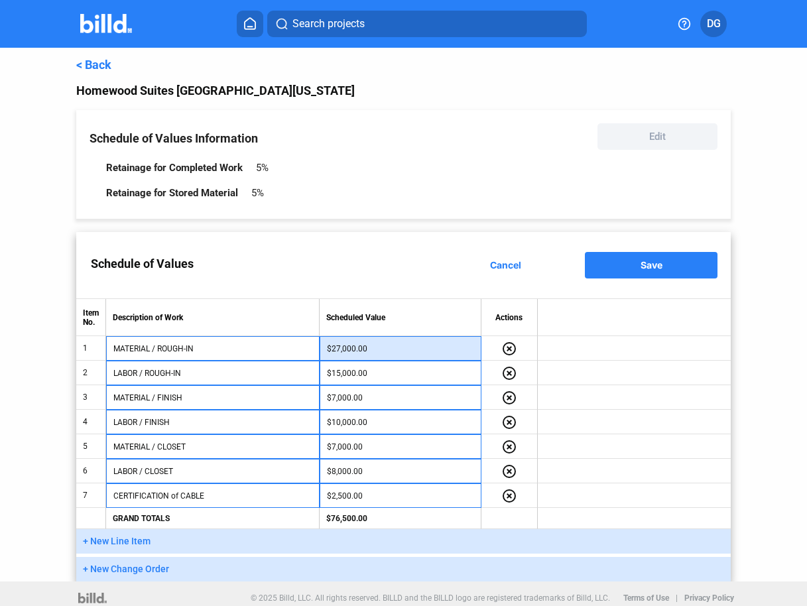
click at [377, 346] on input "$27,000.00" at bounding box center [400, 349] width 147 height 20
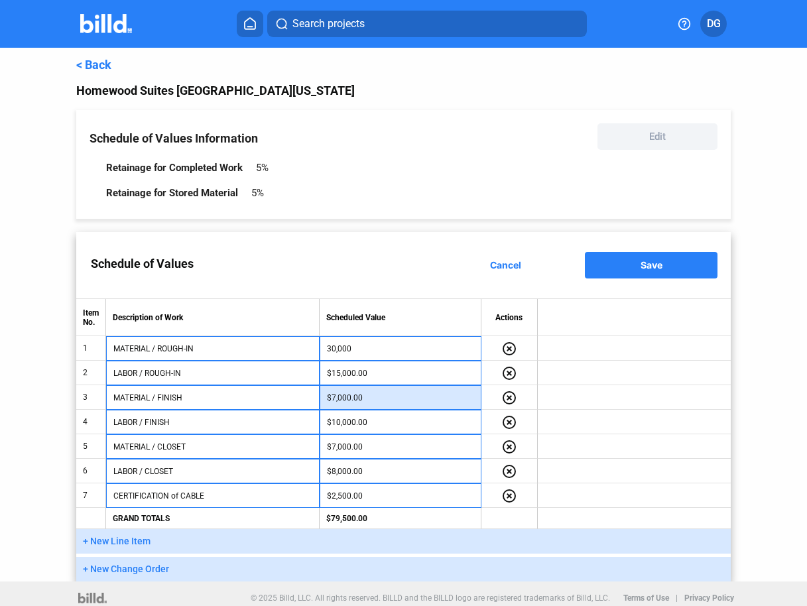
type input "$30,000.00"
click at [371, 393] on input "$7,000.00" at bounding box center [400, 398] width 147 height 20
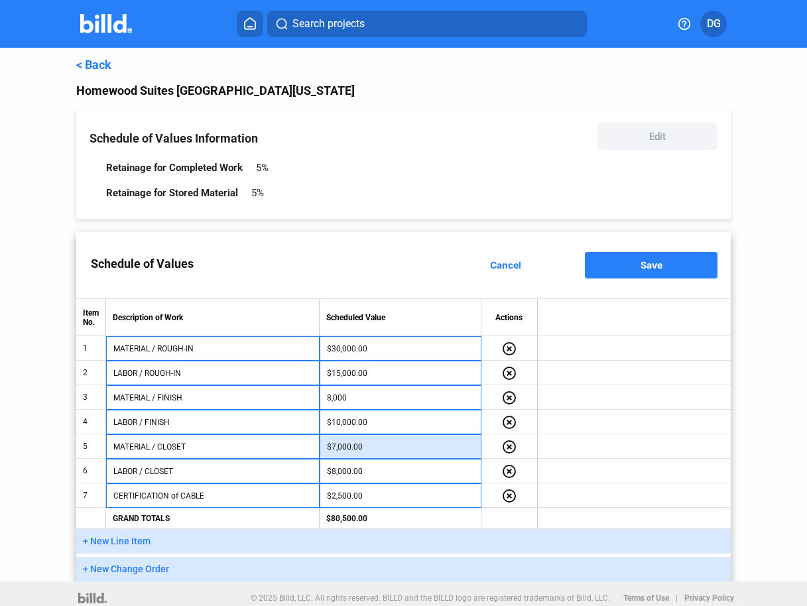
type input "$8,000.00"
click at [382, 446] on input "$7,000.00" at bounding box center [400, 447] width 147 height 20
type input "$8,000.00"
click at [403, 529] on button "+ New Line Item" at bounding box center [403, 541] width 655 height 25
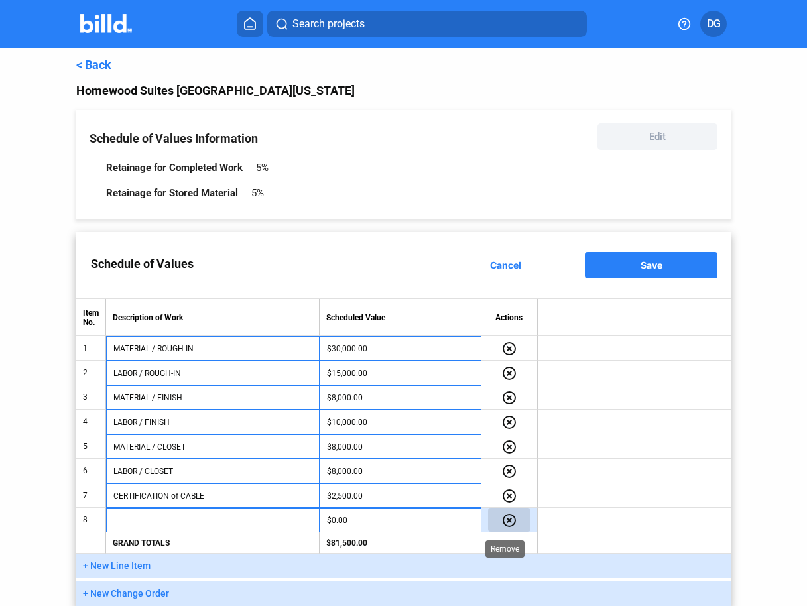
click at [503, 521] on mat-icon "highlight_remove" at bounding box center [510, 521] width 16 height 16
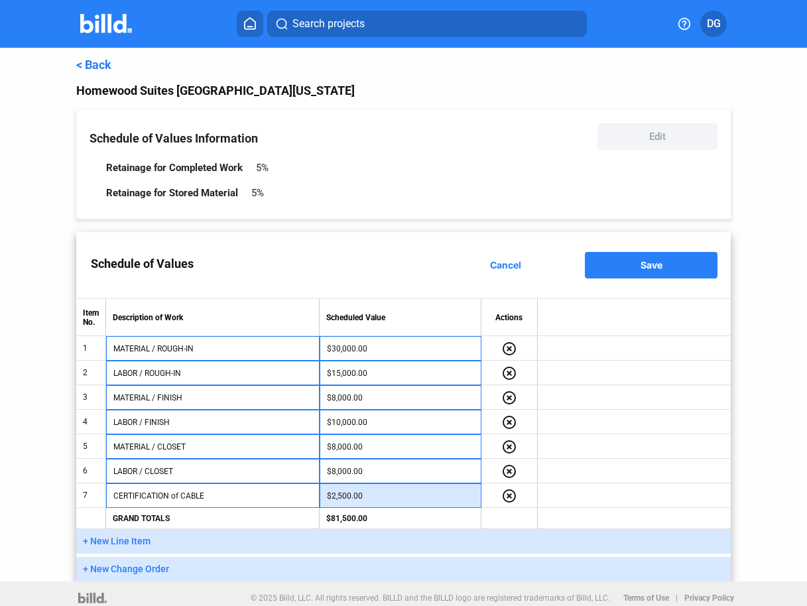
click at [401, 496] on input "$2,500.00" at bounding box center [400, 496] width 147 height 20
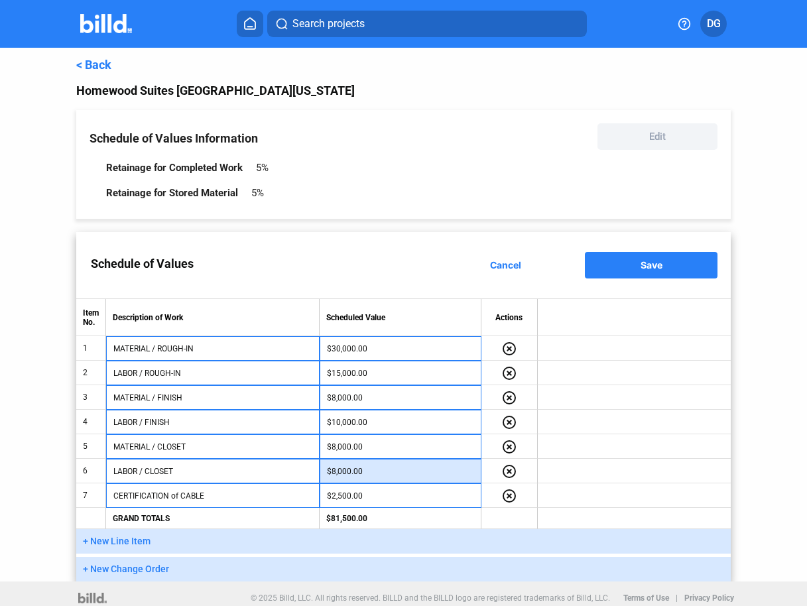
click at [380, 468] on input "$8,000.00" at bounding box center [400, 472] width 147 height 20
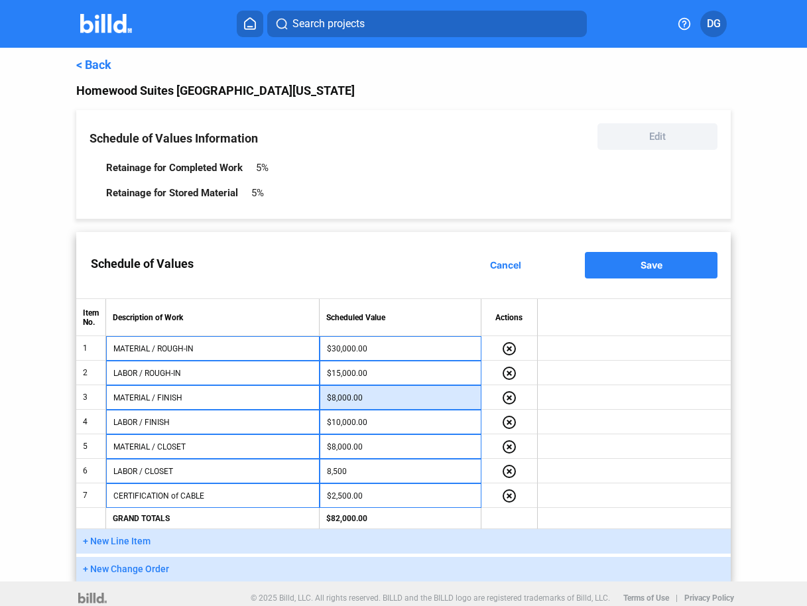
type input "$8,500.00"
click at [391, 397] on input "$8,000.00" at bounding box center [400, 398] width 147 height 20
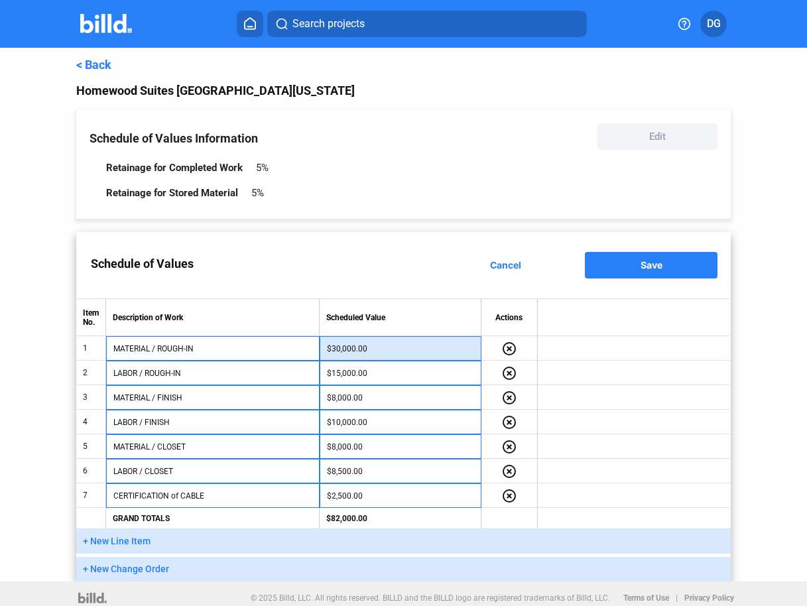
click at [337, 348] on input "$30,000.00" at bounding box center [400, 349] width 147 height 20
type input "$32,000.00"
click at [596, 415] on td at bounding box center [635, 422] width 194 height 25
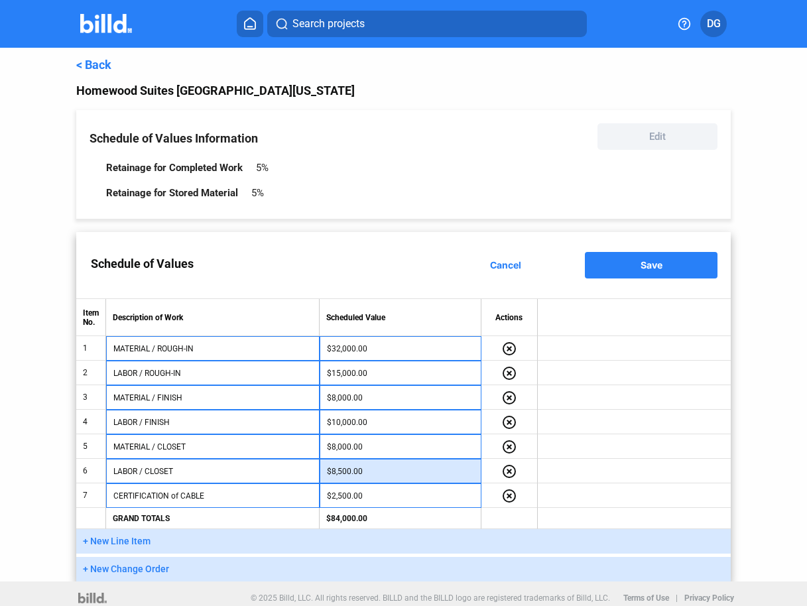
click at [339, 470] on input "$8,500.00" at bounding box center [400, 472] width 147 height 20
click at [338, 470] on input "$8,500.00" at bounding box center [400, 472] width 147 height 20
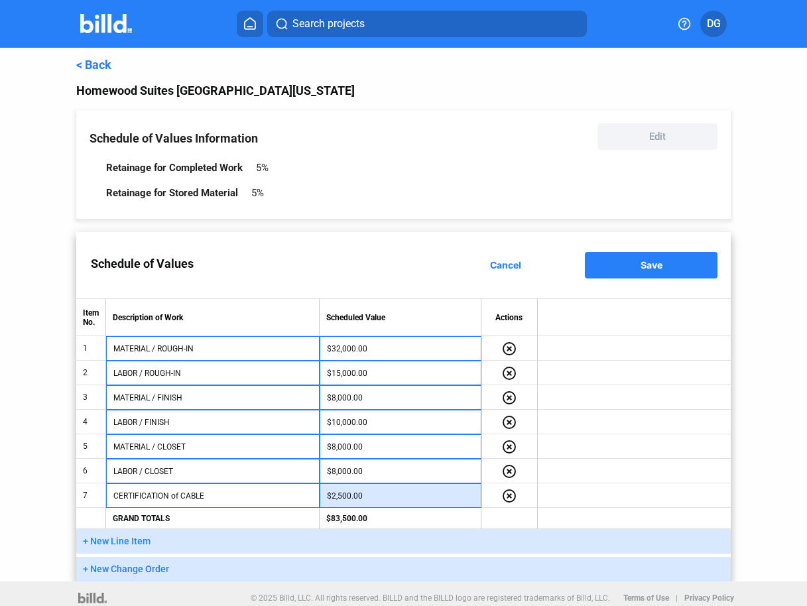
click at [403, 489] on input "$2,500.00" at bounding box center [400, 496] width 147 height 20
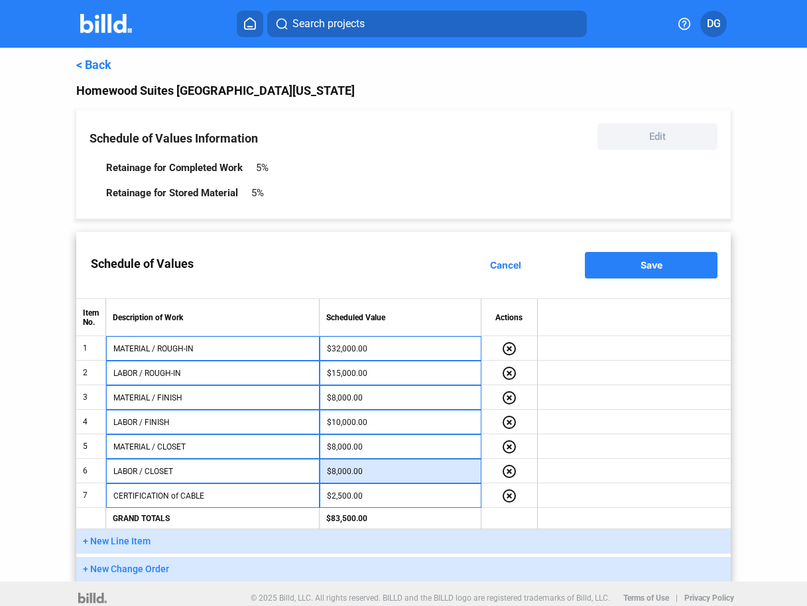
click at [338, 469] on input "$8,000.00" at bounding box center [400, 472] width 147 height 20
type input "$7,500.00"
click at [657, 407] on td at bounding box center [635, 397] width 194 height 25
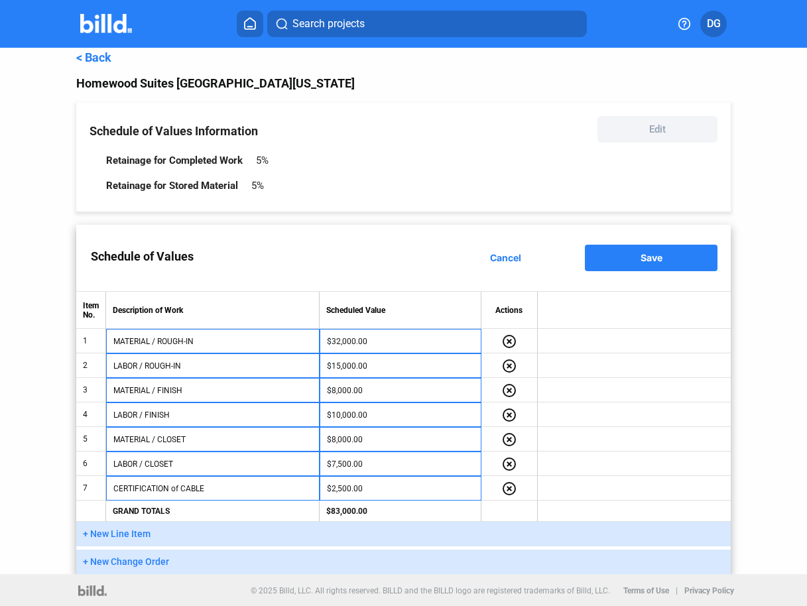
click at [643, 253] on span "Save" at bounding box center [652, 257] width 22 height 11
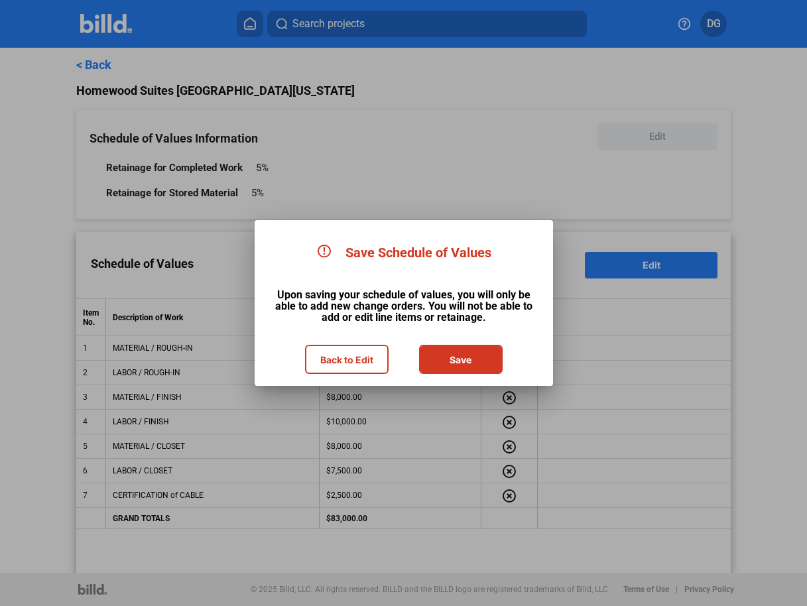
click at [462, 356] on button "Save" at bounding box center [461, 359] width 81 height 27
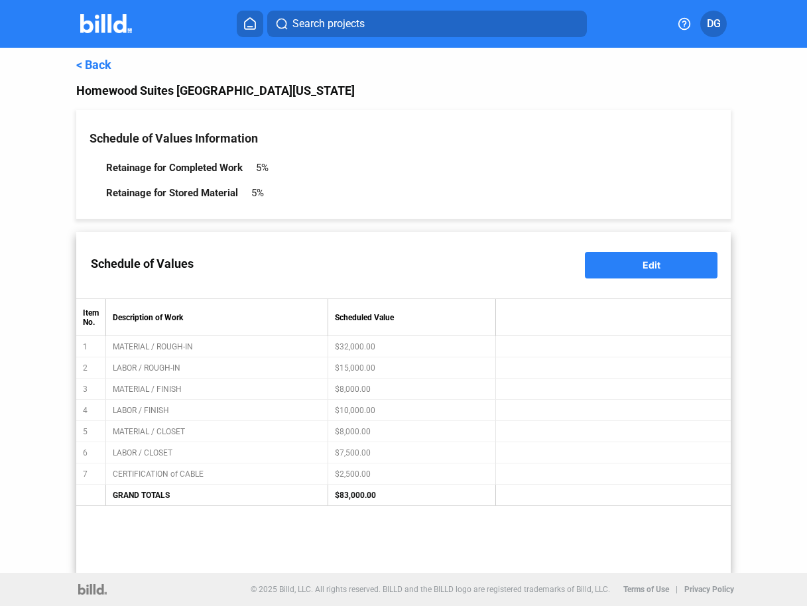
click at [88, 62] on link "< Back" at bounding box center [93, 65] width 35 height 14
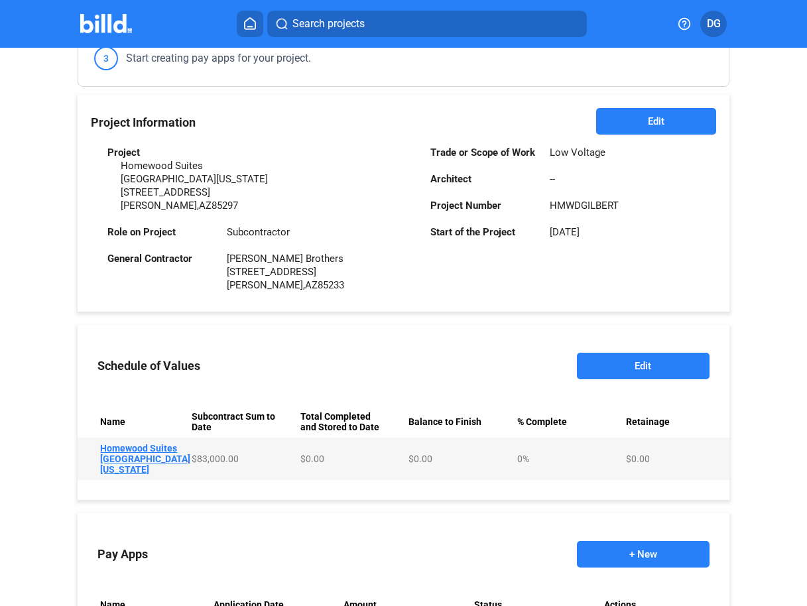
scroll to position [366, 0]
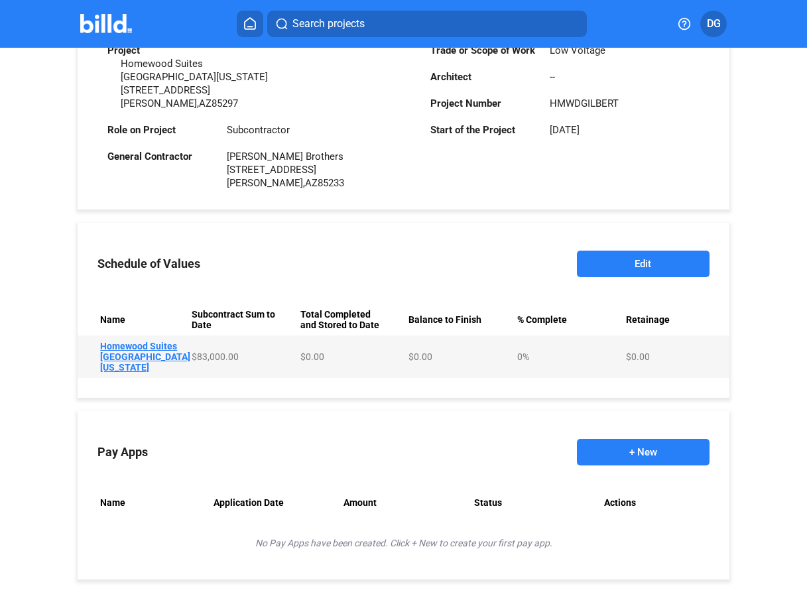
click at [634, 439] on button "+ New" at bounding box center [643, 452] width 133 height 27
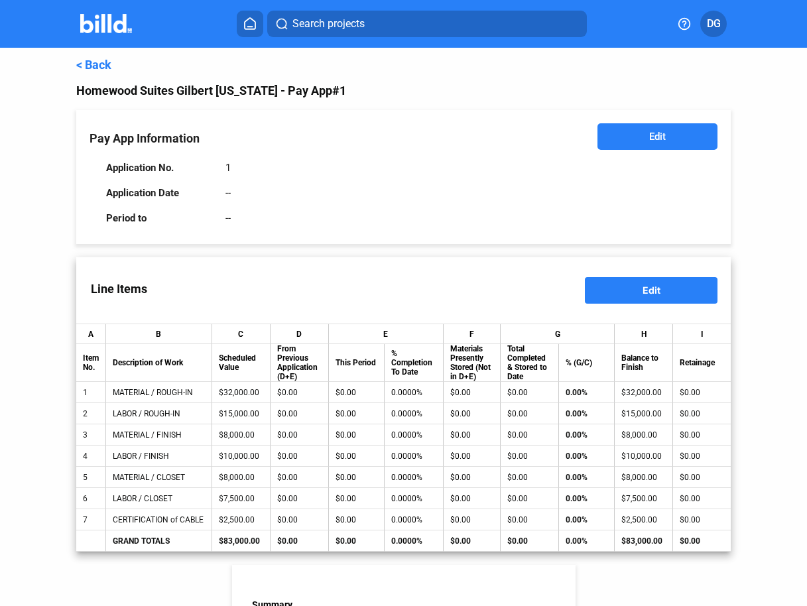
click at [656, 139] on span "Edit" at bounding box center [658, 136] width 17 height 13
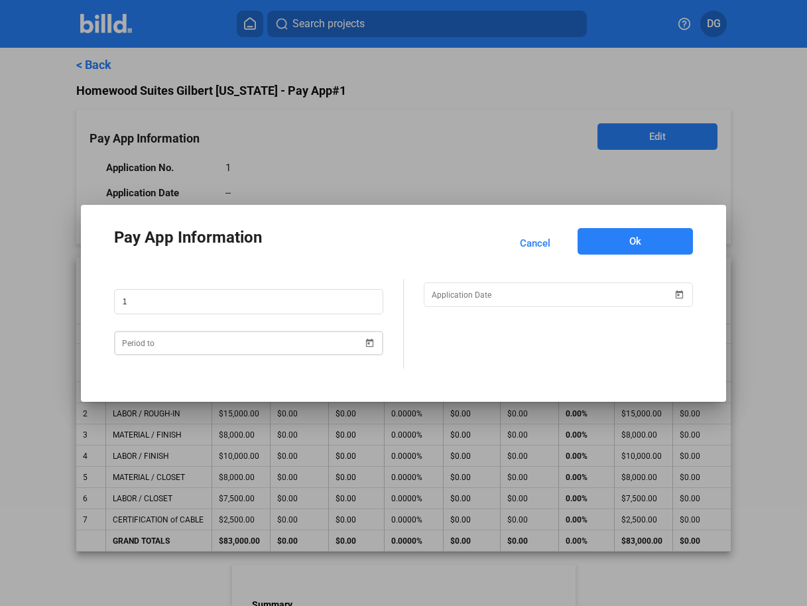
click at [210, 353] on div at bounding box center [242, 344] width 241 height 24
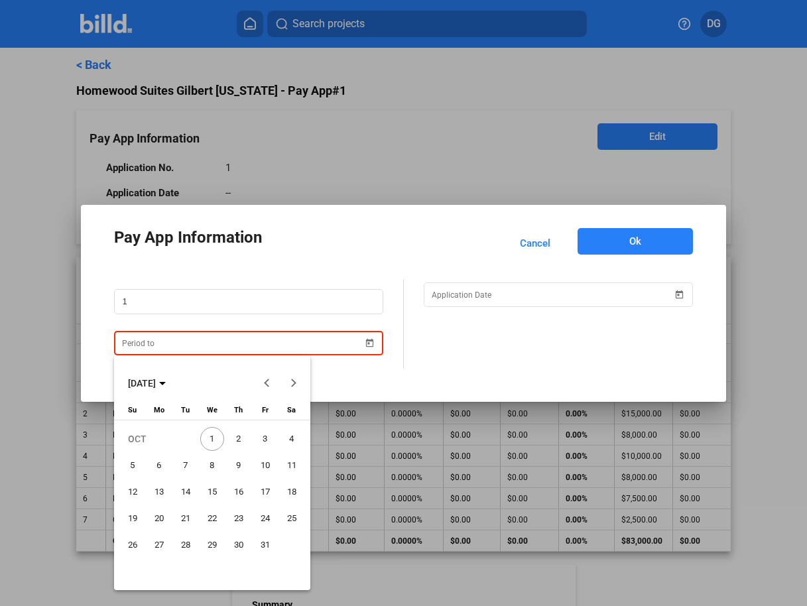
click at [265, 545] on span "31" at bounding box center [265, 545] width 24 height 24
type input "[DATE]"
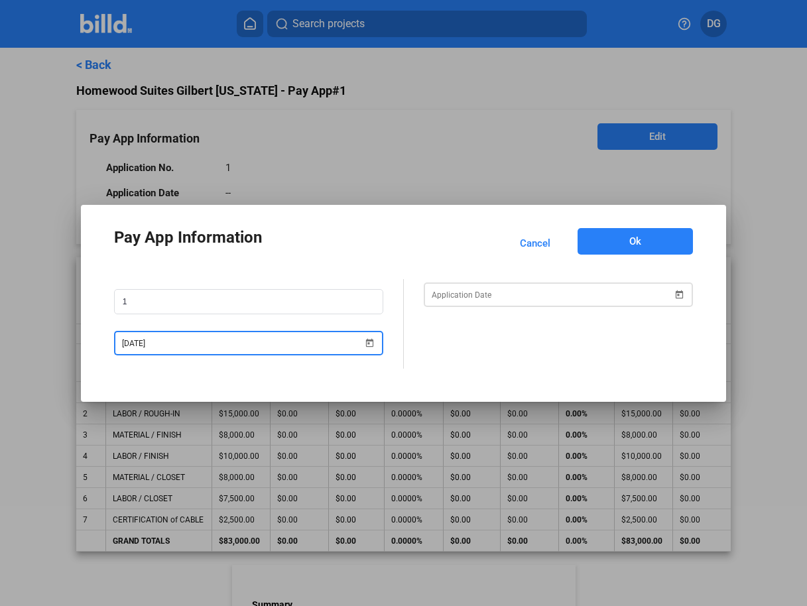
click at [561, 297] on div "Pay App Information Cancel Ok 1 [DATE]" at bounding box center [403, 303] width 807 height 606
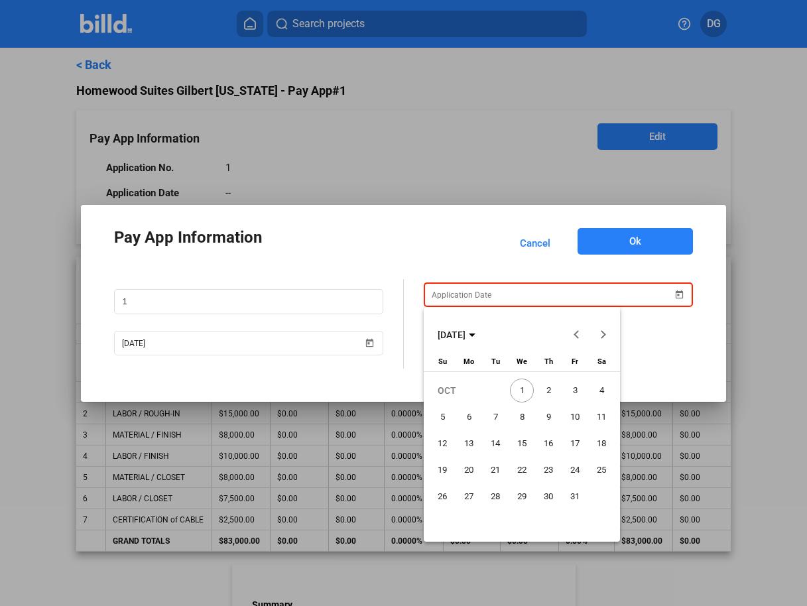
click at [524, 386] on span "1" at bounding box center [522, 391] width 24 height 24
type input "[DATE]"
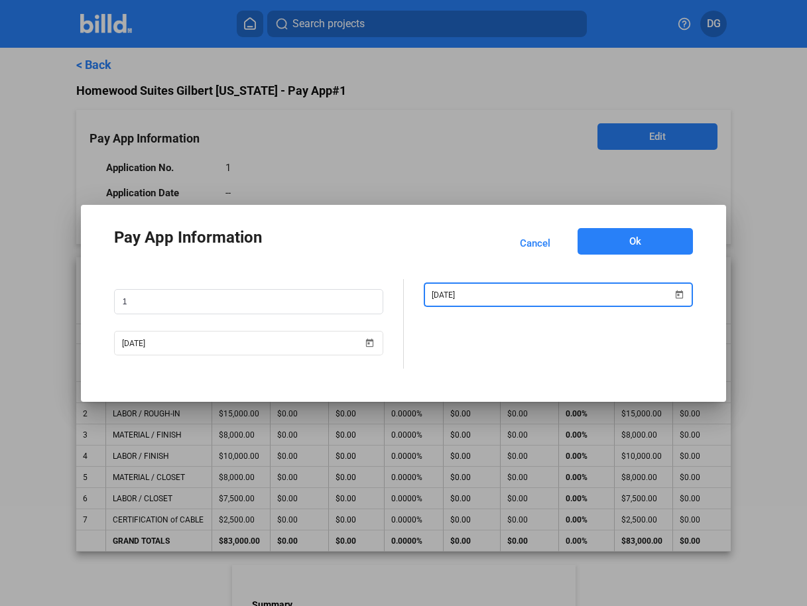
click at [622, 238] on button "Ok" at bounding box center [636, 241] width 116 height 27
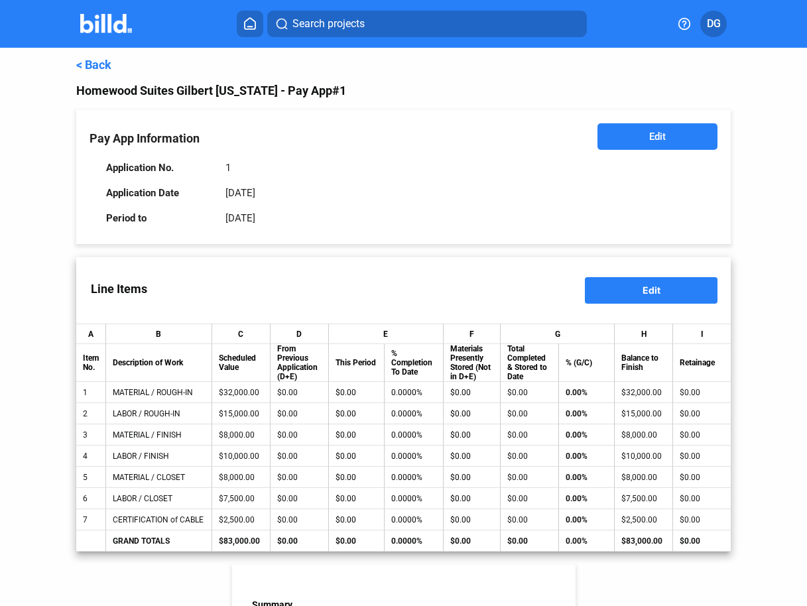
click at [649, 285] on span "Edit" at bounding box center [652, 290] width 18 height 11
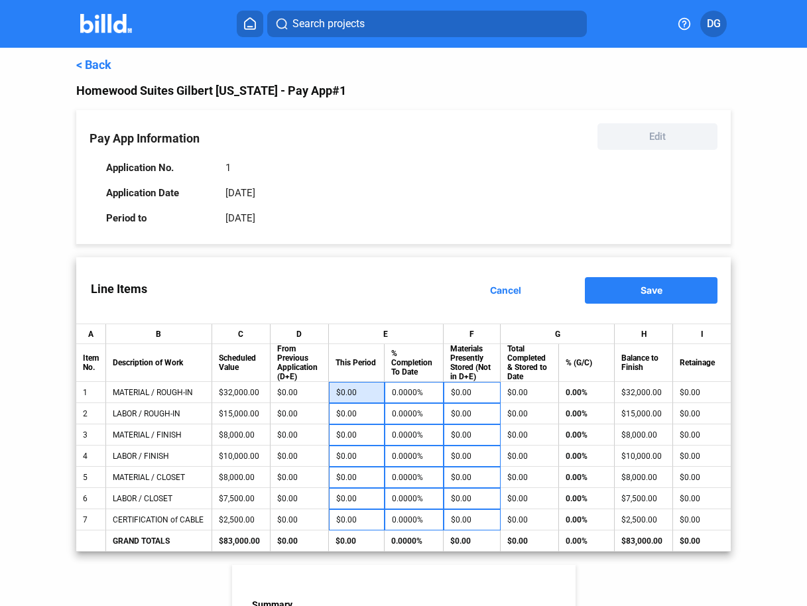
click at [359, 398] on input "$0.00" at bounding box center [357, 393] width 42 height 20
type input "2"
type input "0.0063%"
type input "20"
type input "0.0625%"
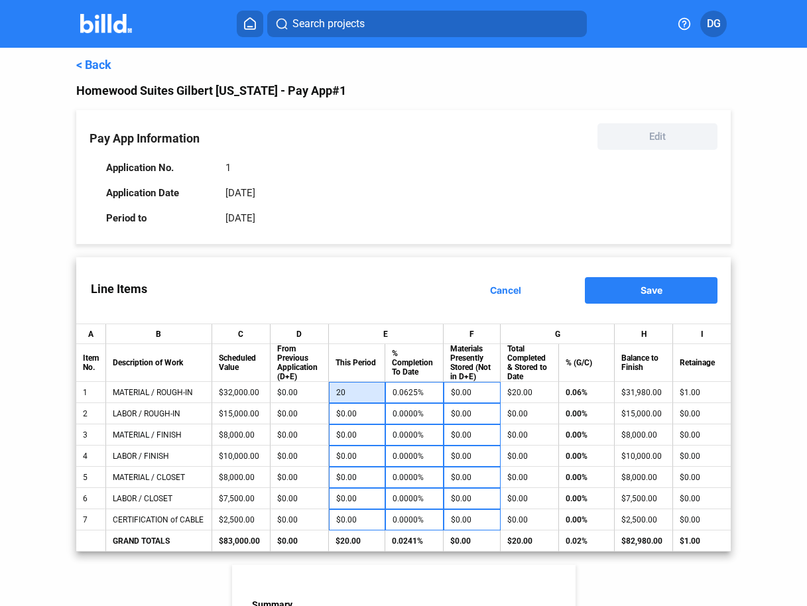
type input "200"
type input "0.6250%"
type input "2,000"
type input "6.2500%"
type input "20,000"
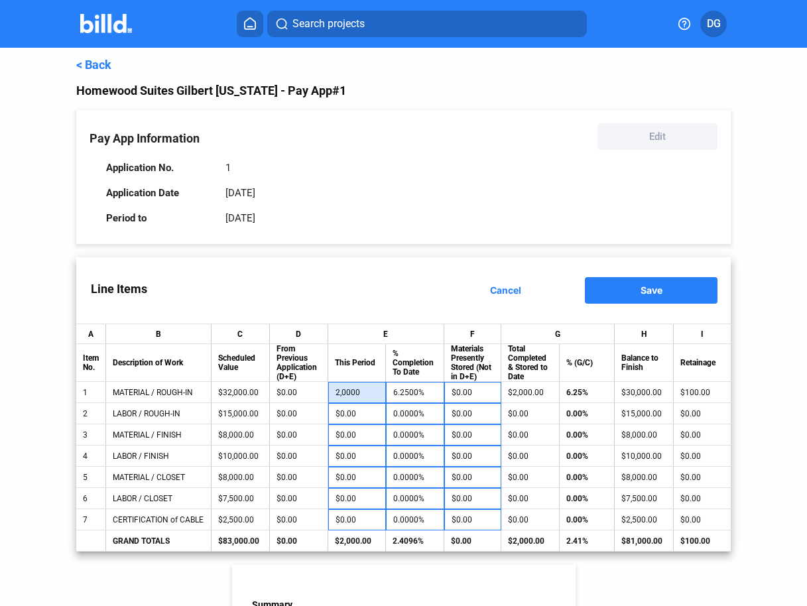
type input "62.5000%"
type input "$20,000.00"
click at [372, 413] on input "$0.00" at bounding box center [356, 414] width 44 height 20
type input "7"
type input "0.0467%"
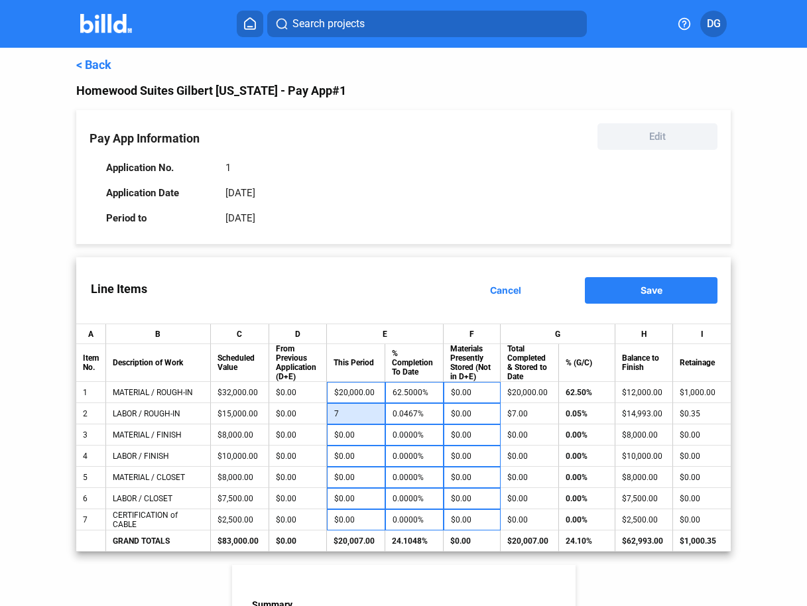
type input "70"
type input "0.4667%"
type input "700"
type input "4.6667%"
type input "7,000"
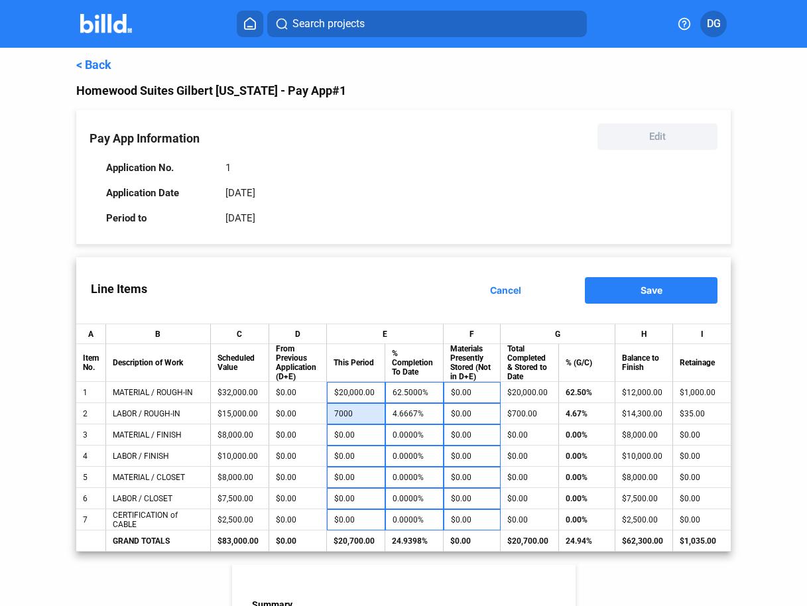
type input "46.6667%"
type input "$7,000.00"
click at [403, 291] on div "Line Items Cancel Save" at bounding box center [403, 290] width 655 height 66
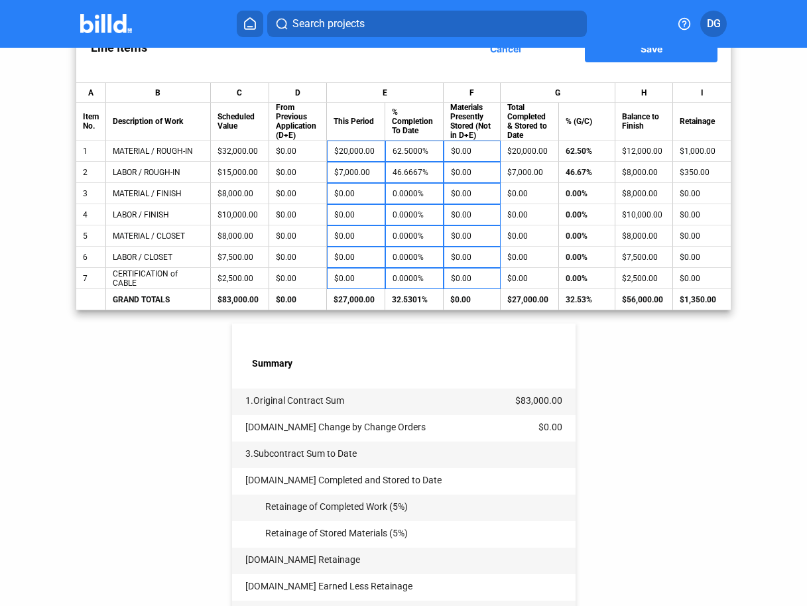
scroll to position [447, 0]
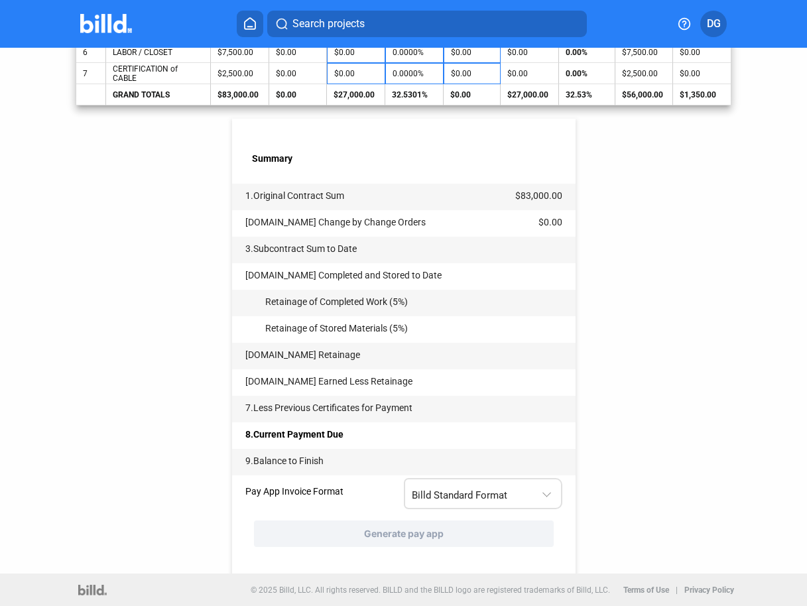
click at [512, 503] on div "Billd Standard Format" at bounding box center [484, 493] width 144 height 26
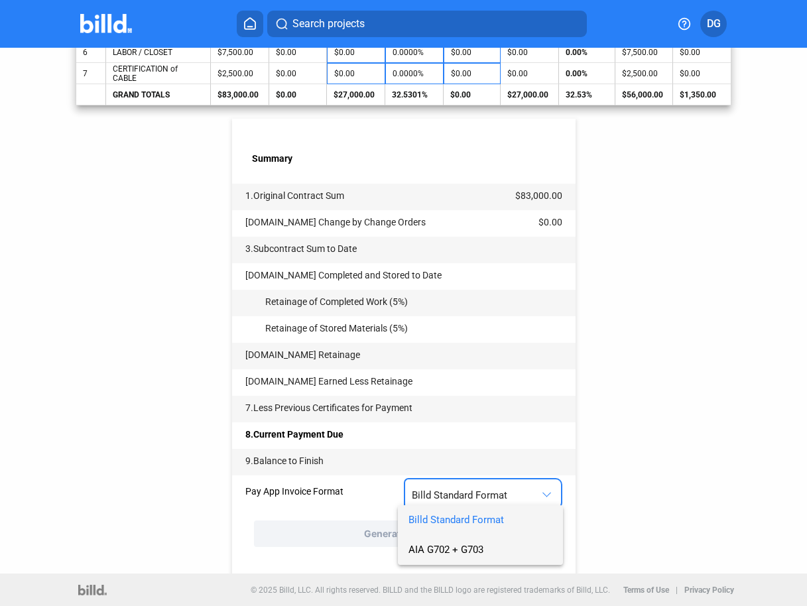
click at [457, 553] on span "AIA G702 + G703" at bounding box center [446, 550] width 75 height 12
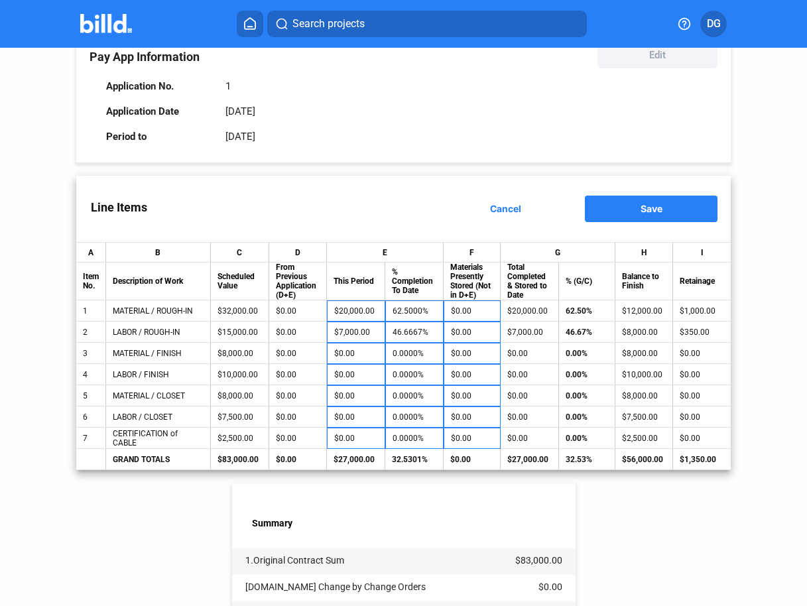
scroll to position [81, 0]
click at [647, 208] on span "Save" at bounding box center [652, 209] width 22 height 11
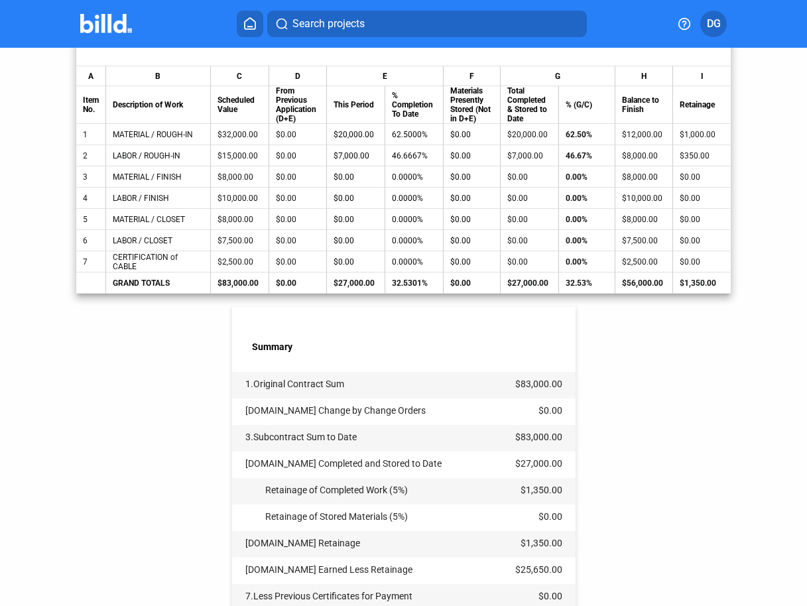
scroll to position [447, 0]
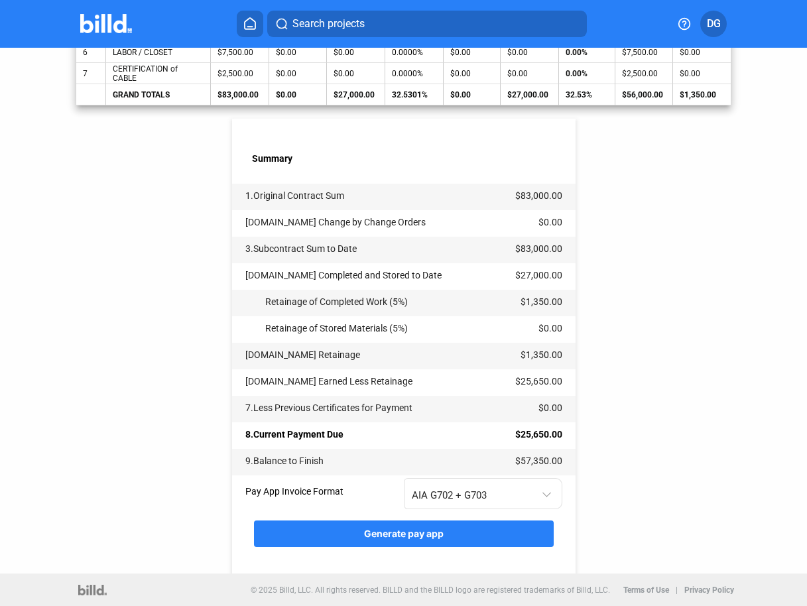
click at [397, 535] on span "Generate pay app" at bounding box center [404, 533] width 80 height 11
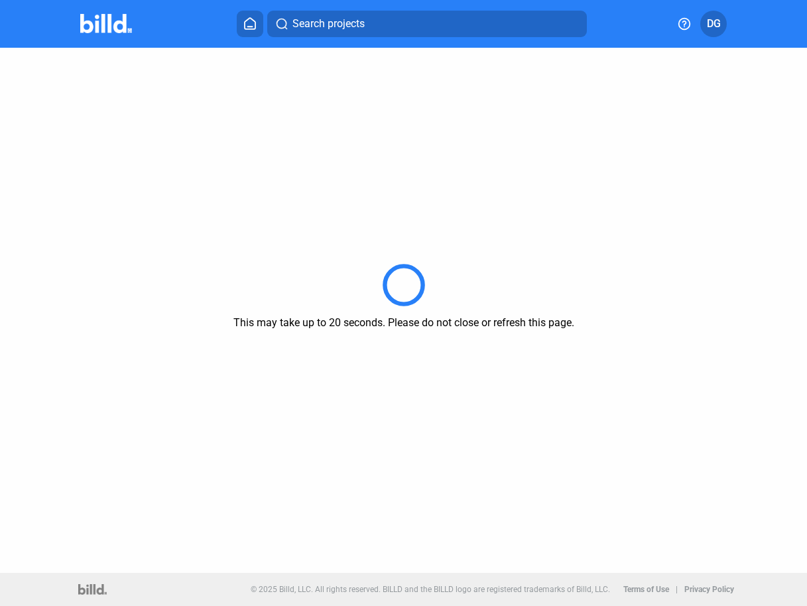
scroll to position [0, 0]
